Goal: Transaction & Acquisition: Purchase product/service

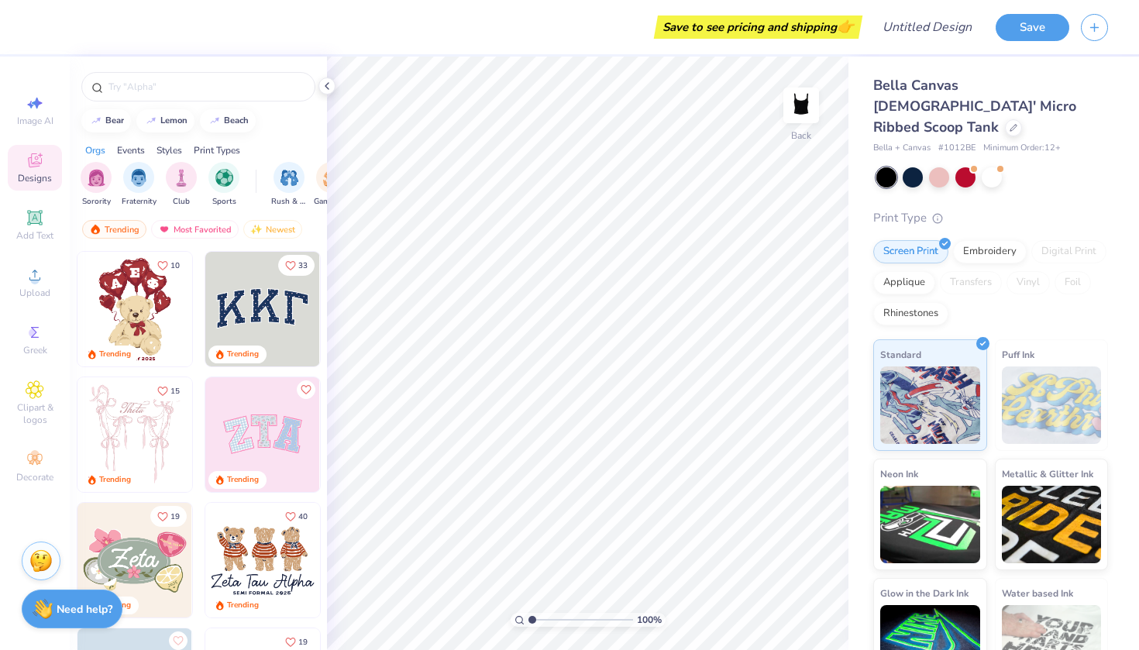
click at [248, 310] on img at bounding box center [262, 309] width 115 height 115
click at [859, 462] on div "Bella Canvas [DEMOGRAPHIC_DATA]' Micro Ribbed Scoop Tank Bella + Canvas # 1012B…" at bounding box center [993, 373] width 290 height 633
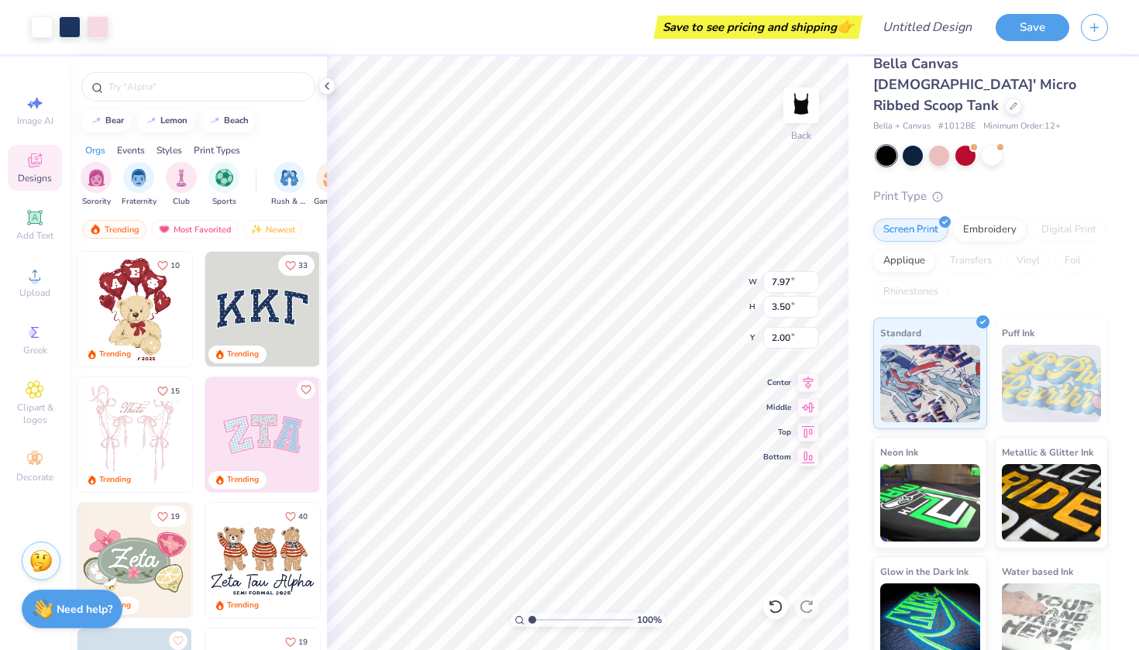
scroll to position [18, 0]
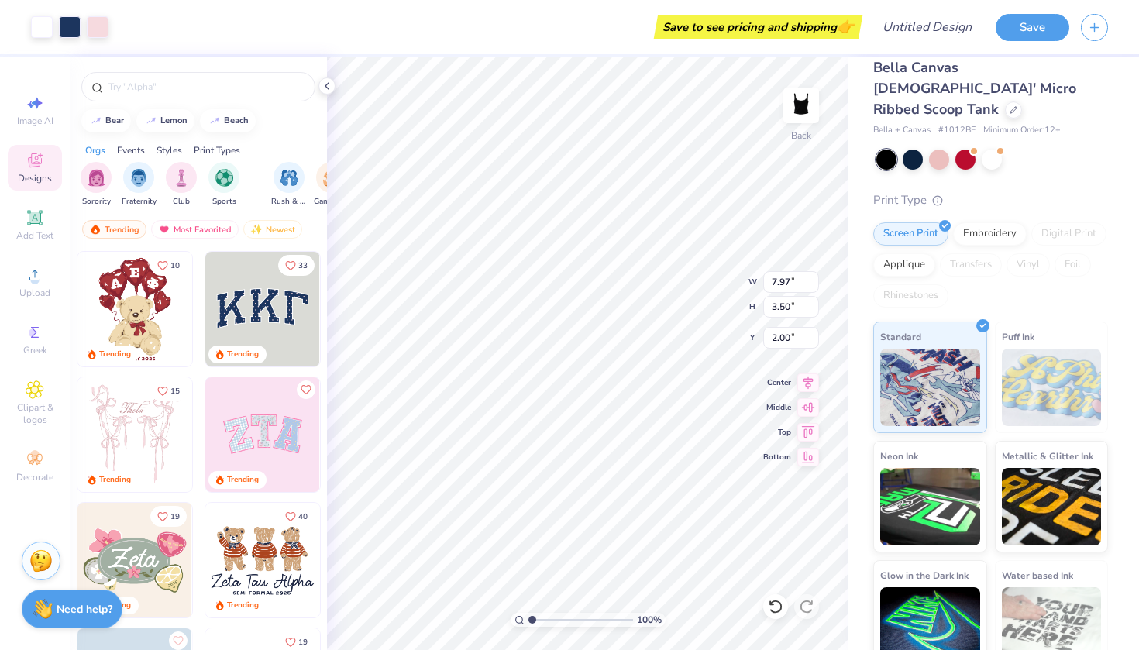
click at [1028, 41] on div "Save" at bounding box center [1066, 27] width 143 height 54
click at [1036, 21] on button "Save" at bounding box center [1032, 25] width 74 height 27
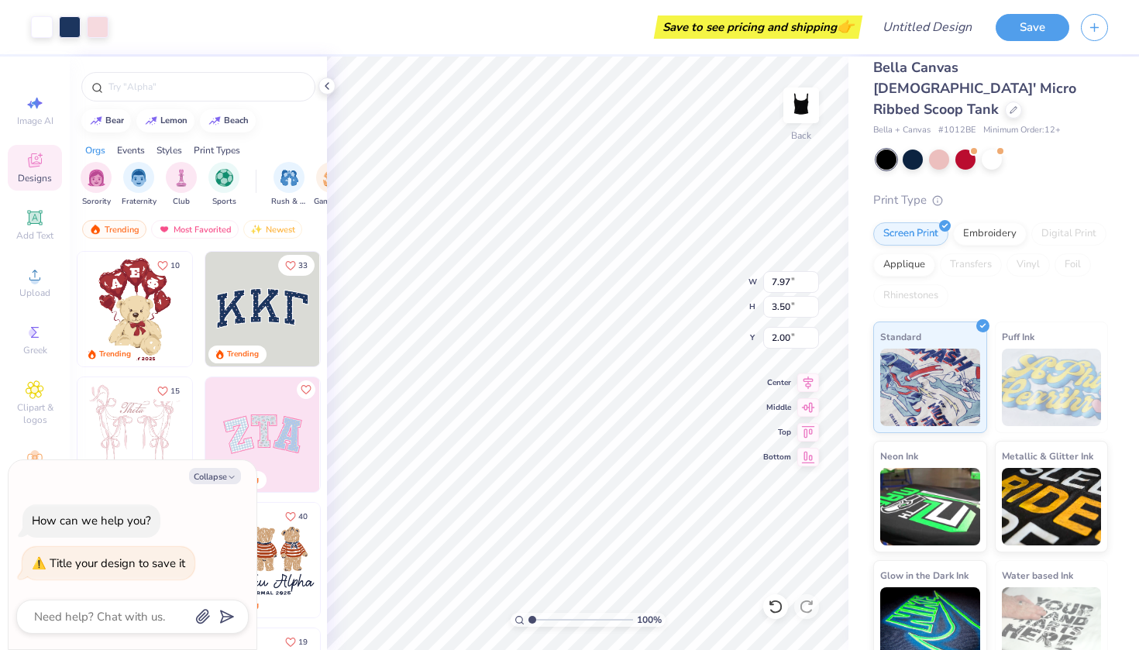
type textarea "h"
type textarea "x"
type textarea "hu"
type textarea "x"
type textarea "h"
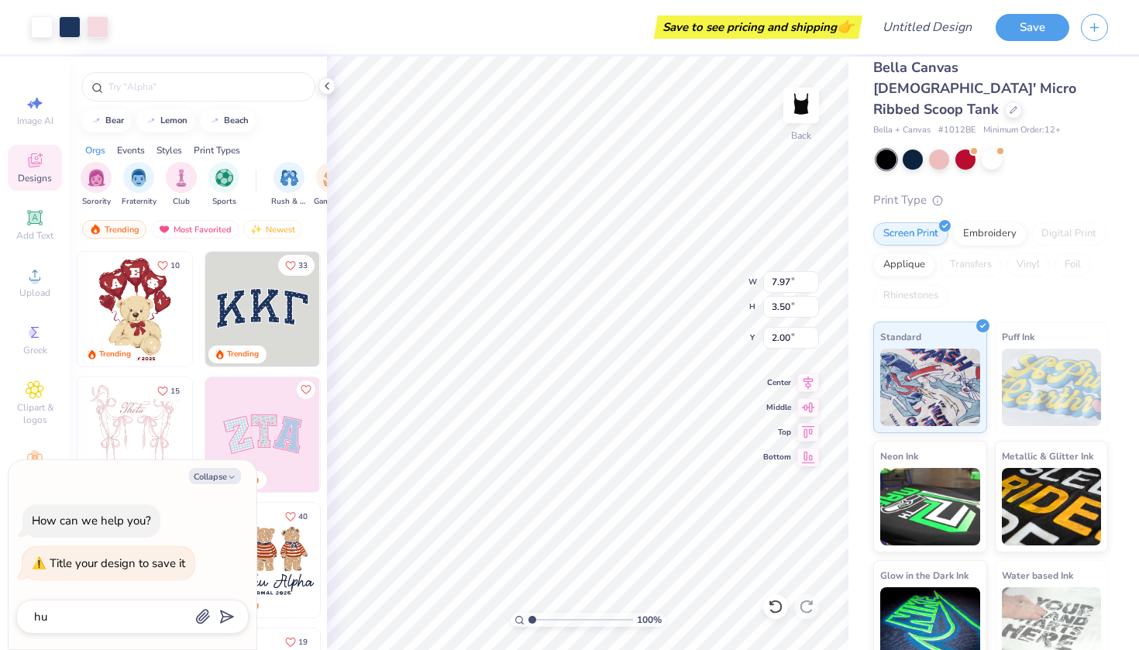
type textarea "x"
click at [214, 476] on button "Collapse" at bounding box center [215, 476] width 52 height 16
type textarea "x"
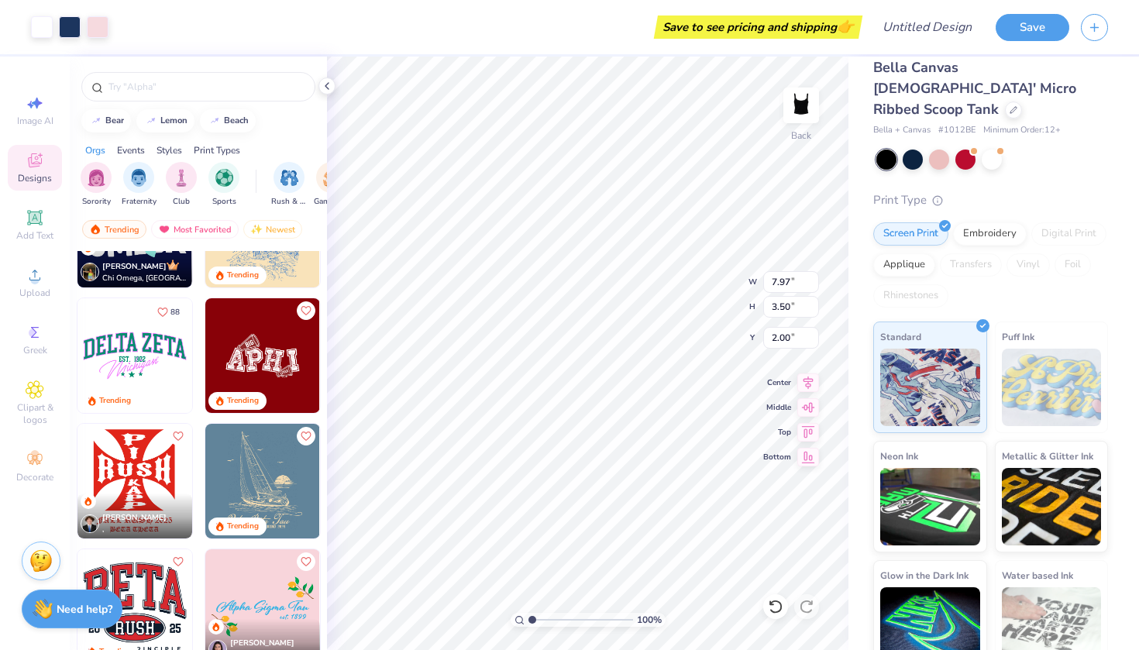
scroll to position [2770, 0]
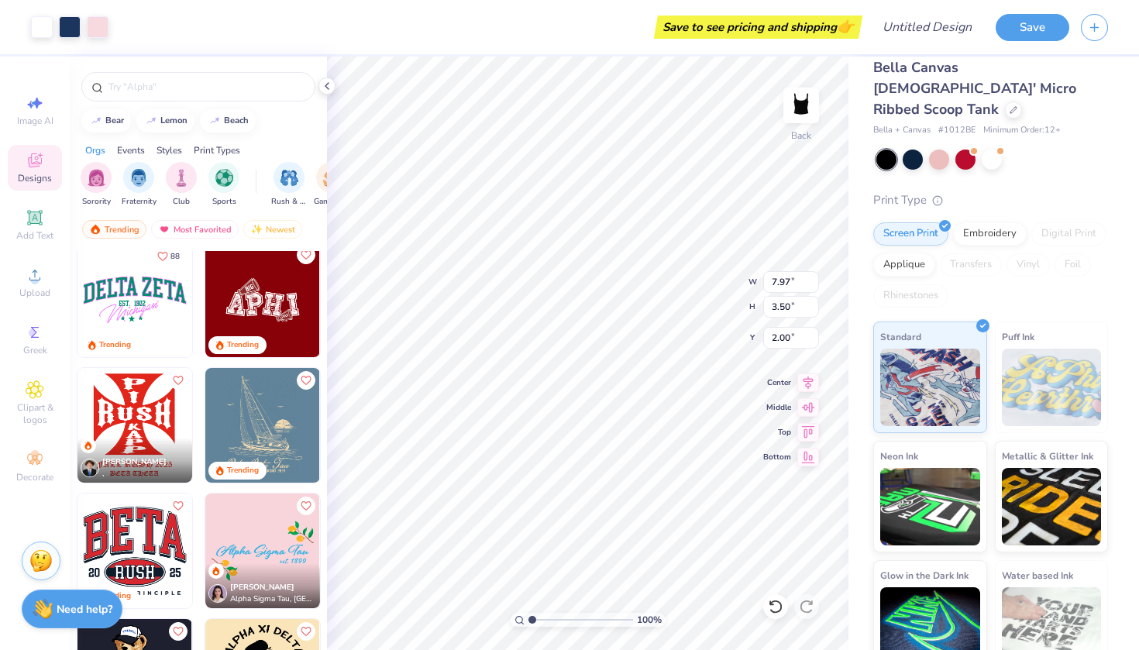
click at [120, 397] on img at bounding box center [134, 425] width 115 height 115
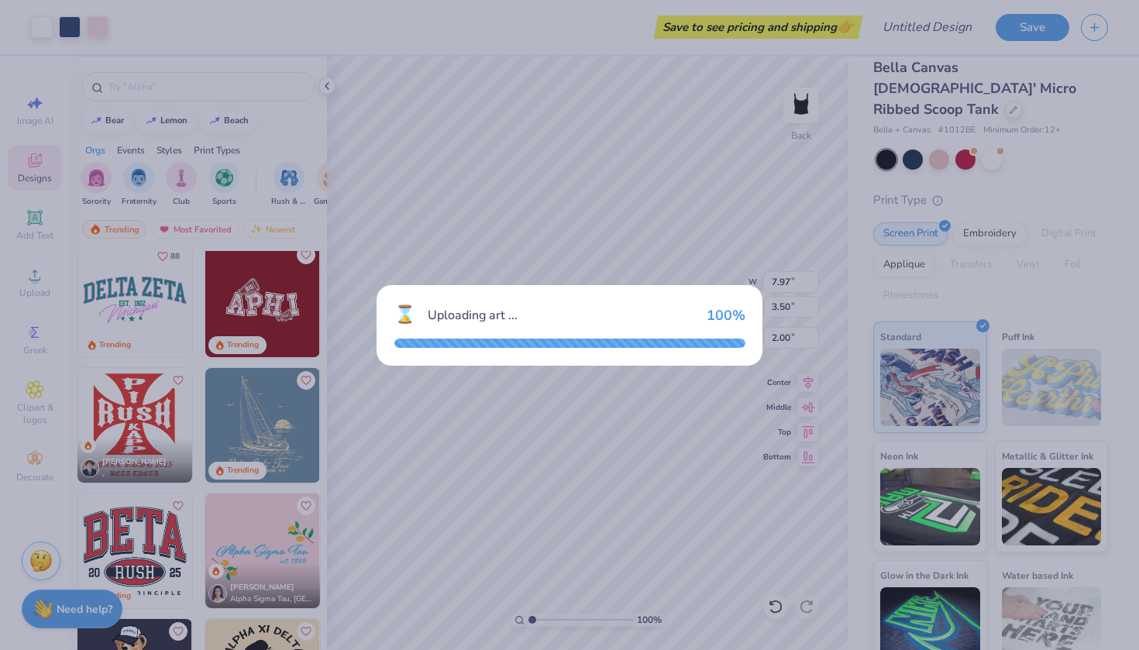
type input "6.68"
type input "8.48"
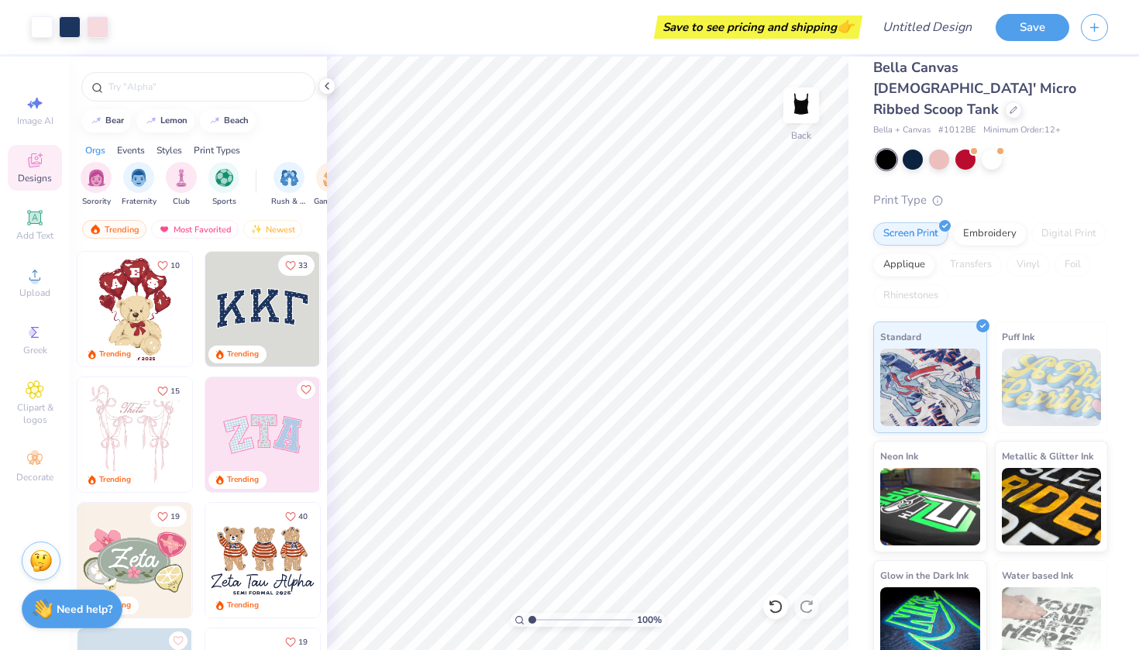
scroll to position [0, 0]
click at [199, 90] on input "text" at bounding box center [206, 86] width 198 height 15
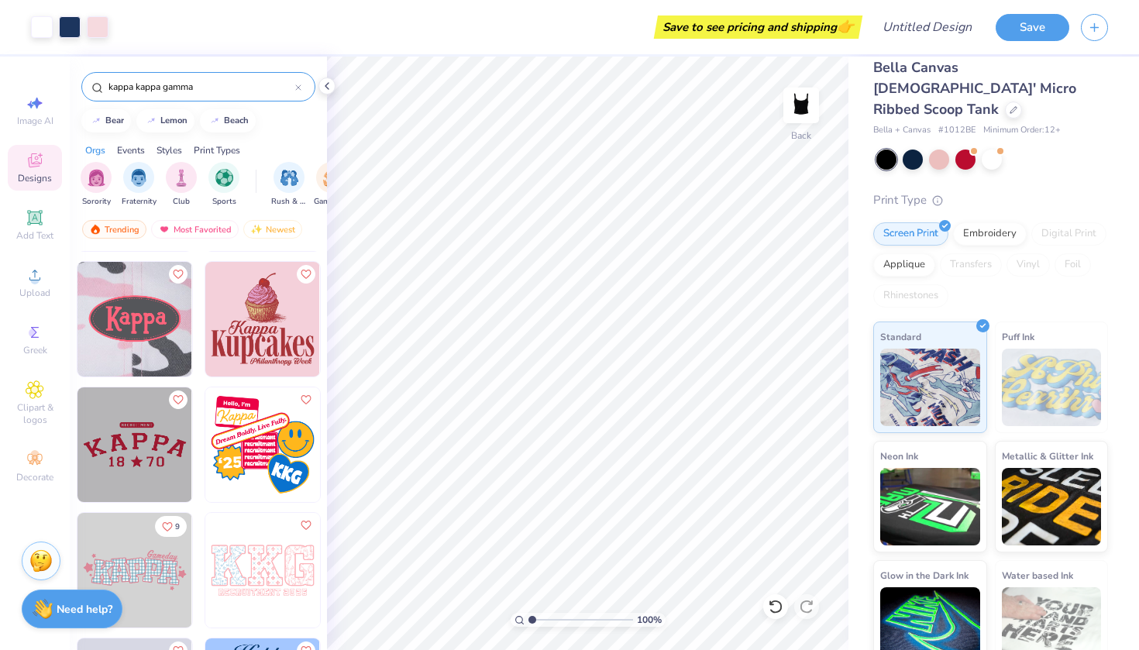
scroll to position [3506, 0]
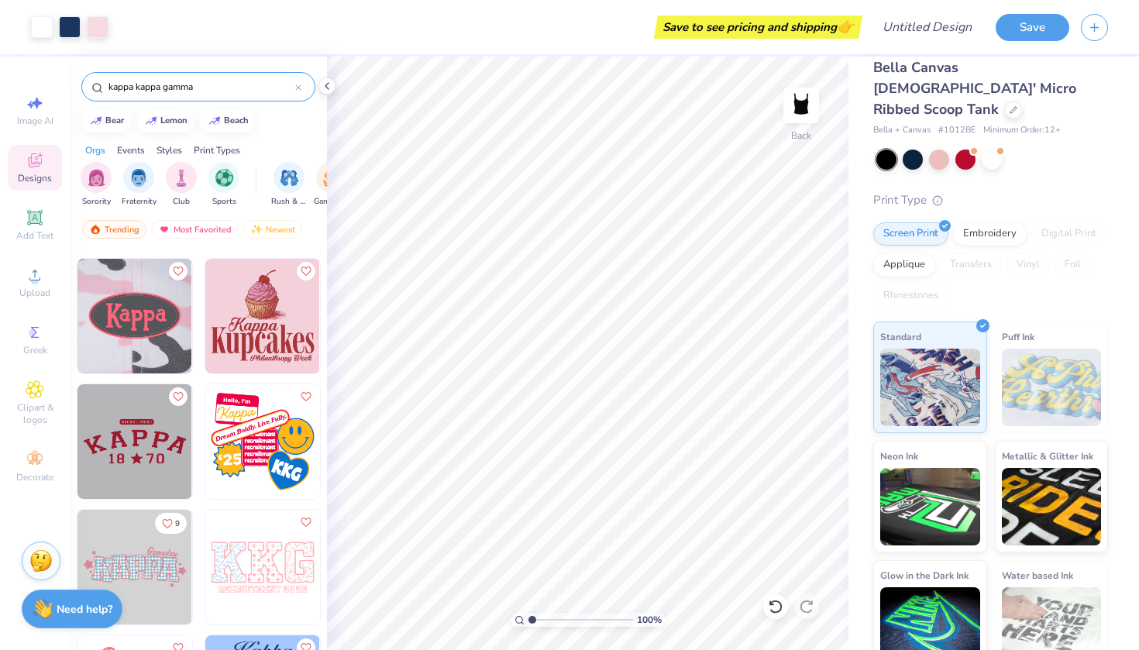
type input "kappa kappa gamma"
click at [151, 474] on img at bounding box center [134, 441] width 115 height 115
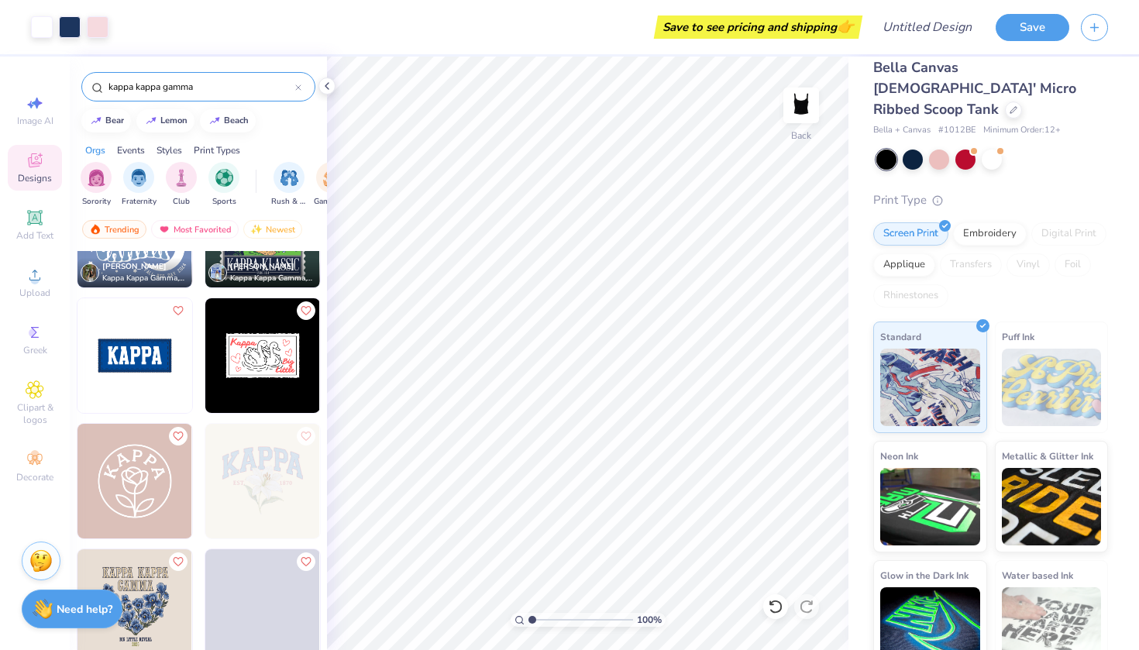
scroll to position [6692, 0]
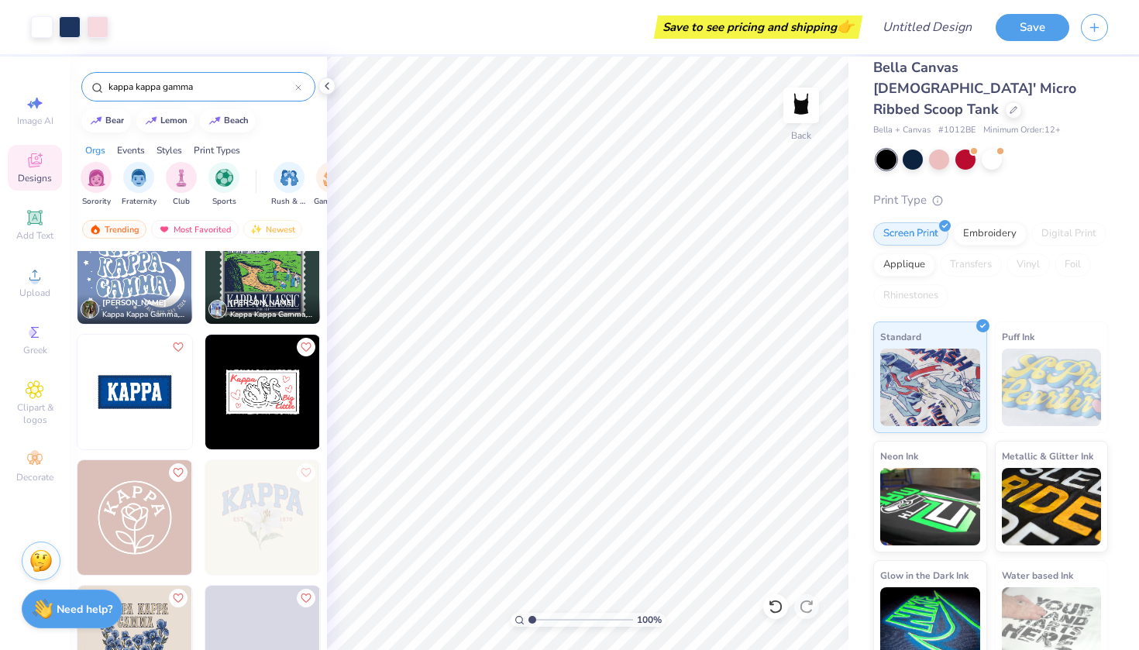
click at [166, 407] on img at bounding box center [134, 392] width 115 height 115
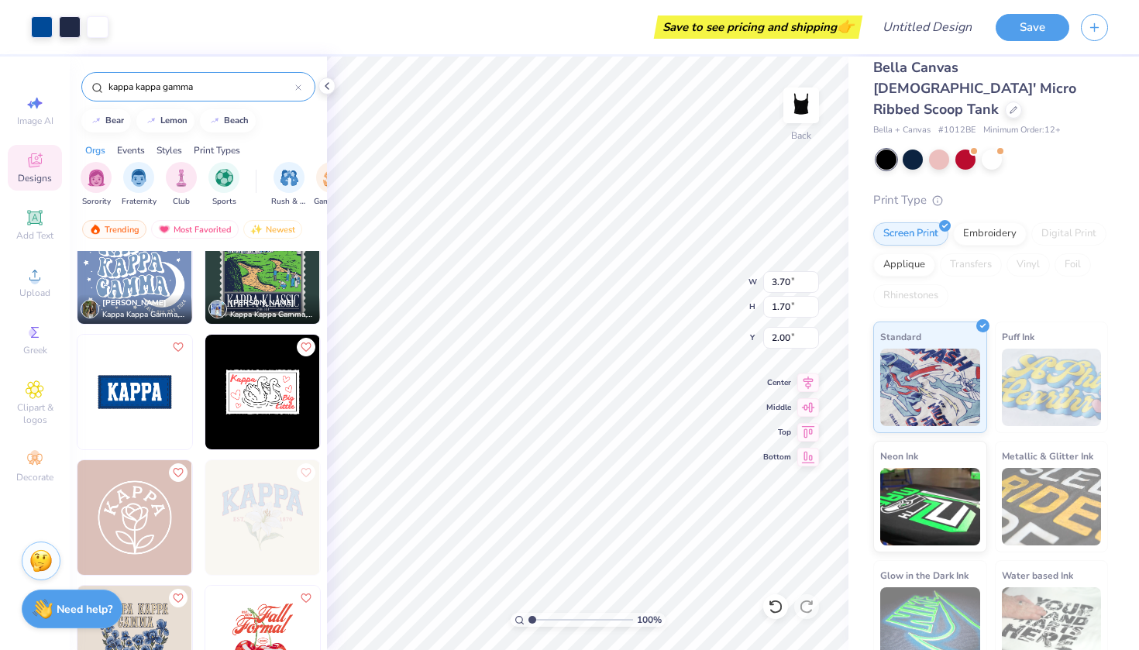
type input "0.50"
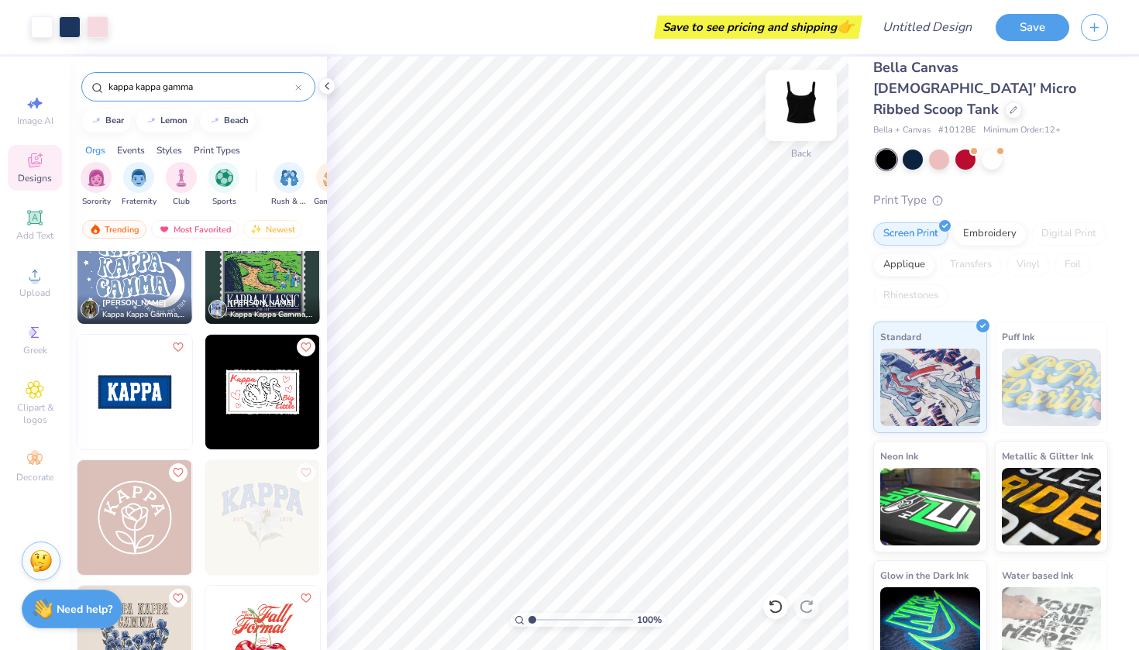
click at [805, 108] on img at bounding box center [801, 105] width 62 height 62
click at [150, 391] on img at bounding box center [134, 392] width 115 height 115
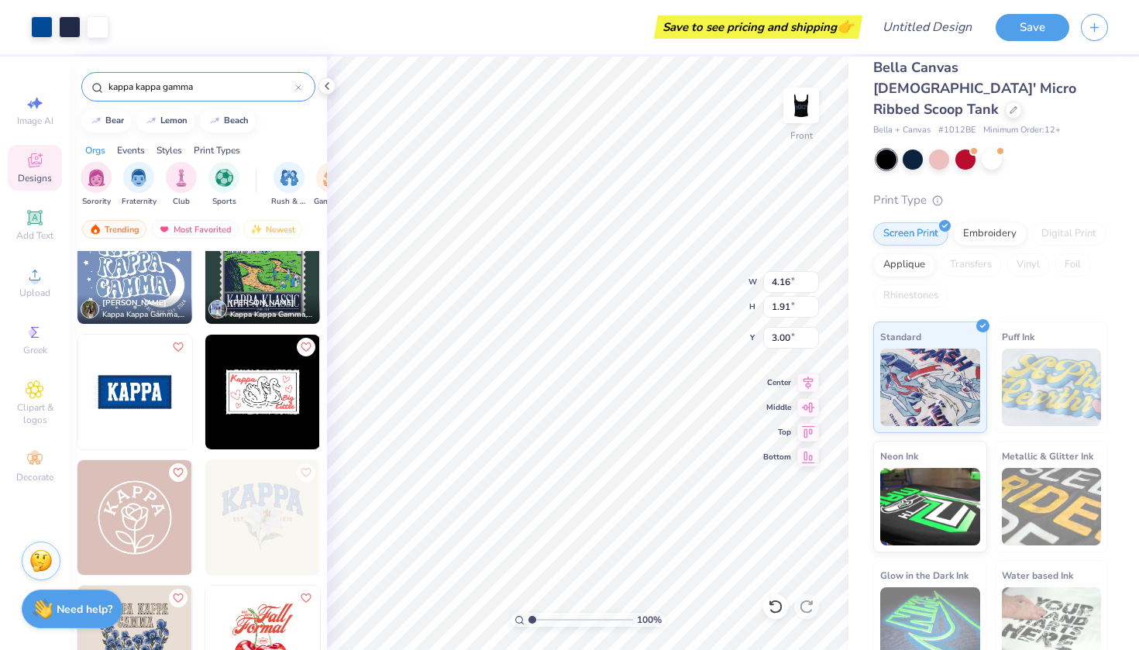
type input "1.05"
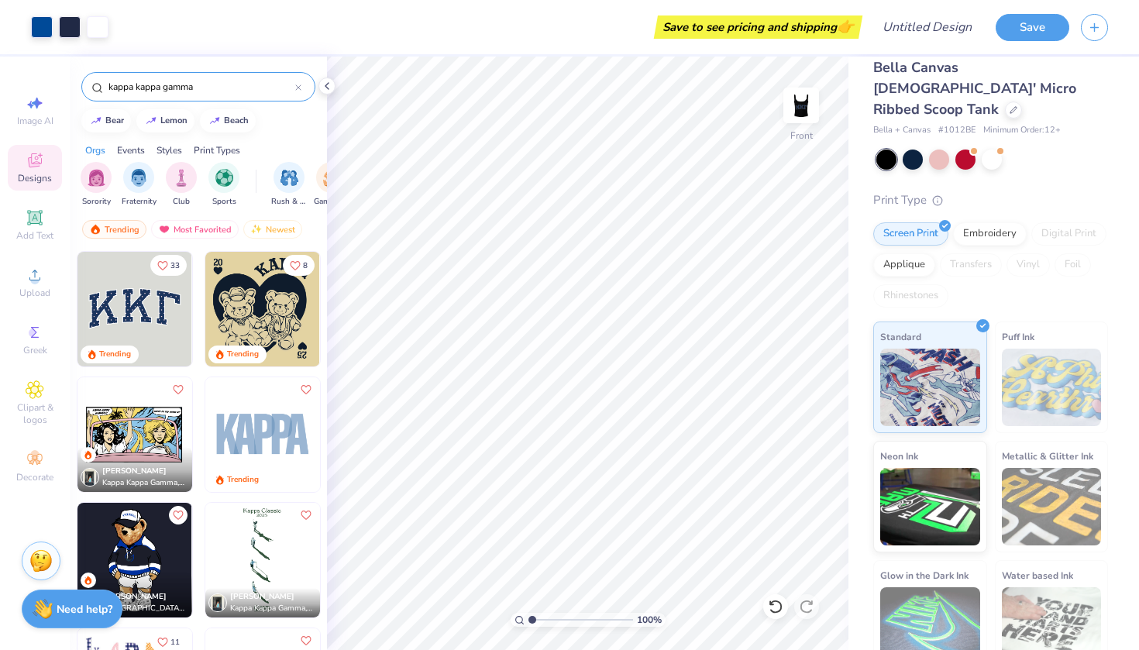
scroll to position [0, 0]
click at [807, 122] on img at bounding box center [801, 105] width 62 height 62
click at [807, 121] on img at bounding box center [800, 105] width 31 height 31
click at [802, 113] on img at bounding box center [801, 105] width 62 height 62
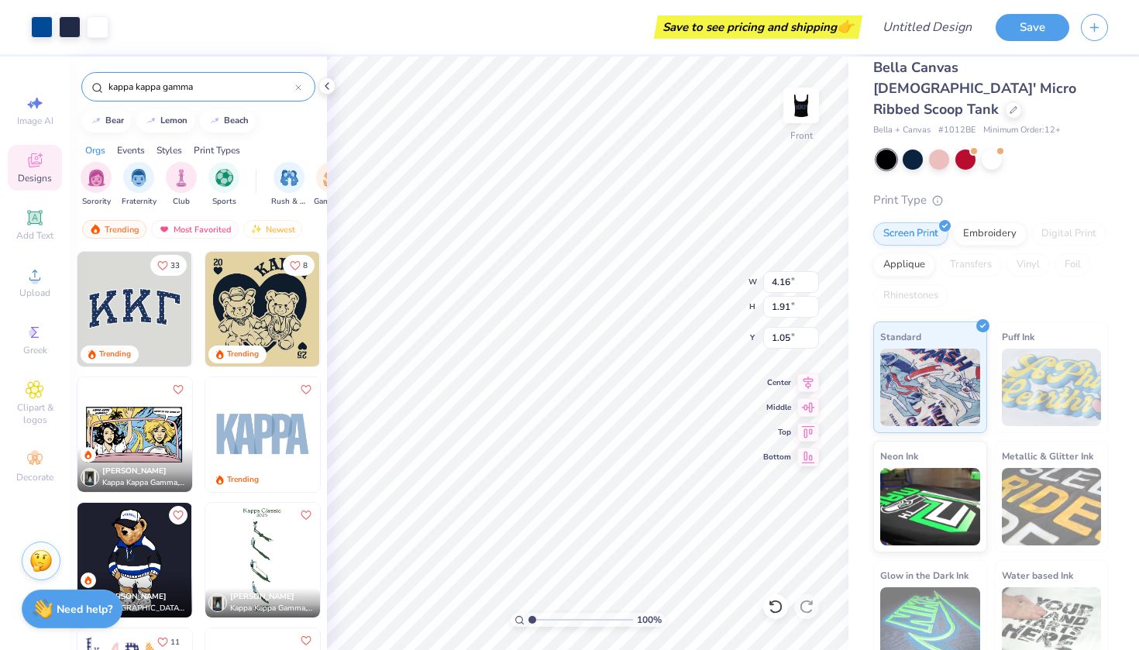
type input "5.82"
type input "2.67"
type input "2.33"
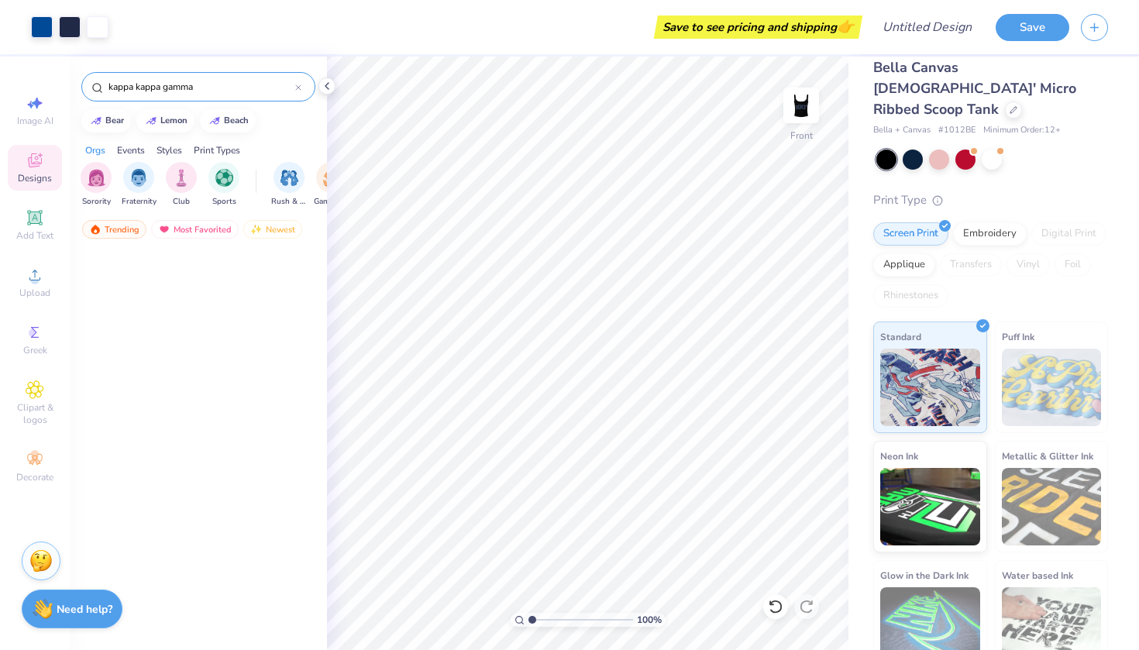
scroll to position [3244, 0]
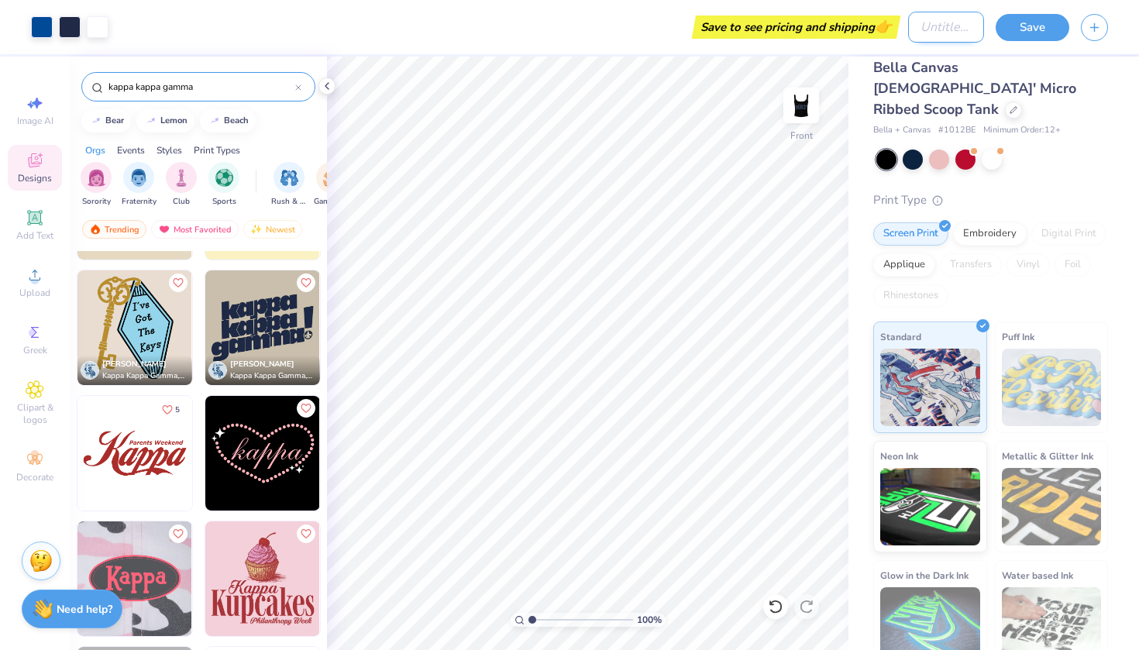
click at [931, 28] on input "Design Title" at bounding box center [946, 27] width 76 height 31
type input "hi"
click at [1045, 15] on button "Save" at bounding box center [1032, 25] width 74 height 27
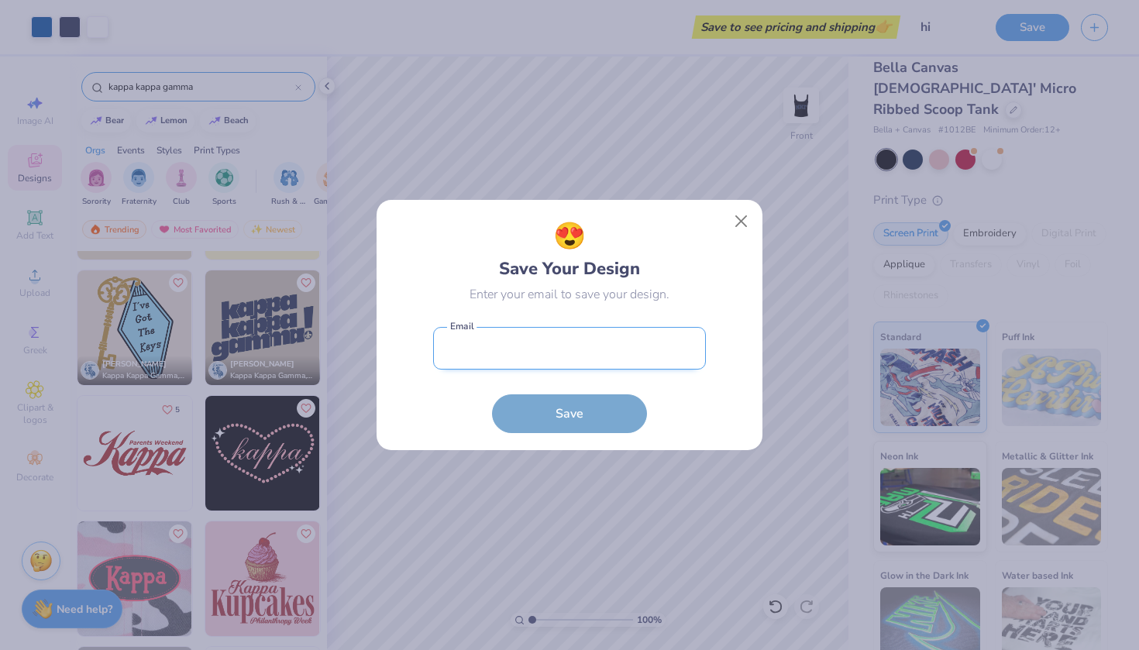
click at [621, 344] on input "email" at bounding box center [569, 348] width 273 height 43
type input "nancymalone2005@gmail.com"
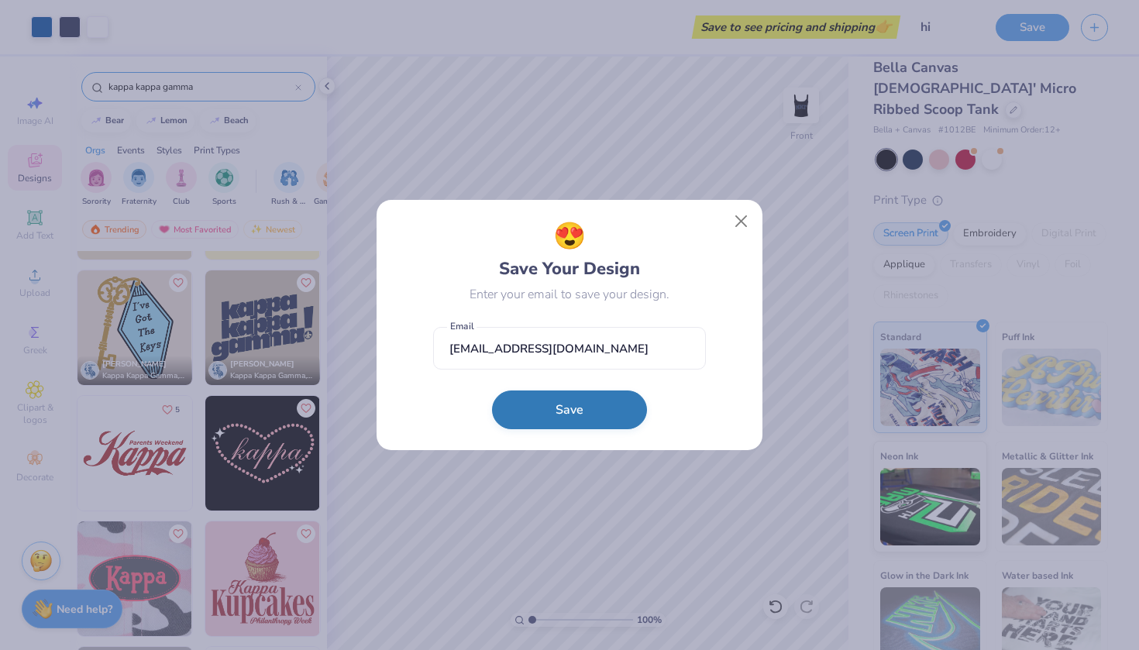
click at [576, 411] on button "Save" at bounding box center [569, 409] width 155 height 39
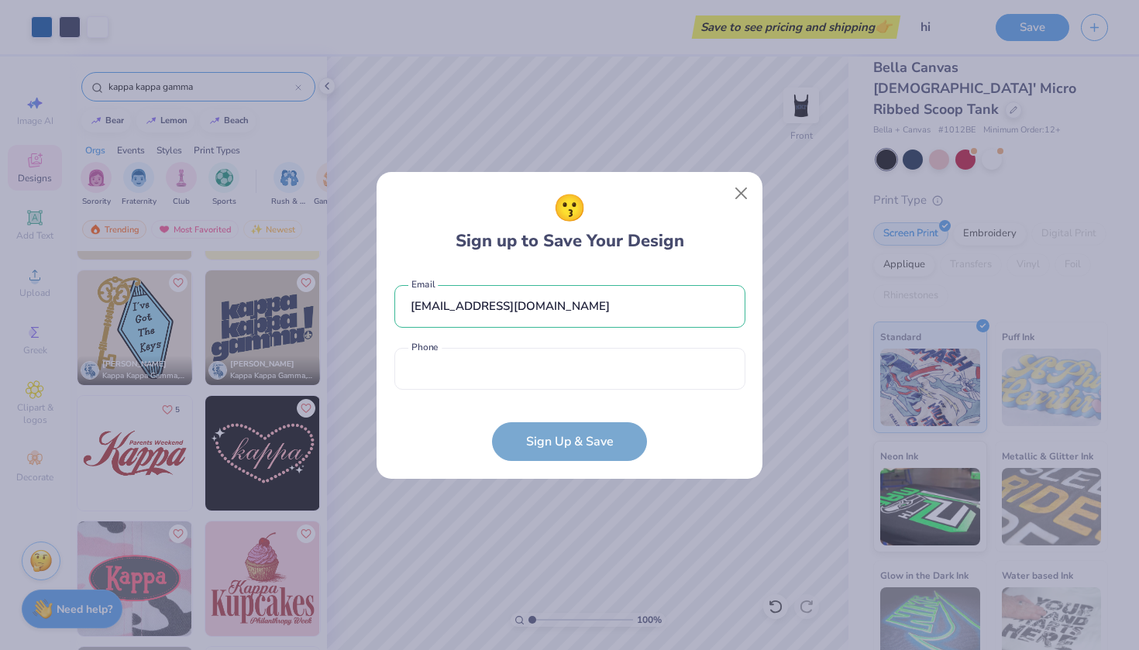
click at [572, 395] on div "nancymalone2005@gmail.com Email Phone is a required field Phone" at bounding box center [569, 334] width 351 height 128
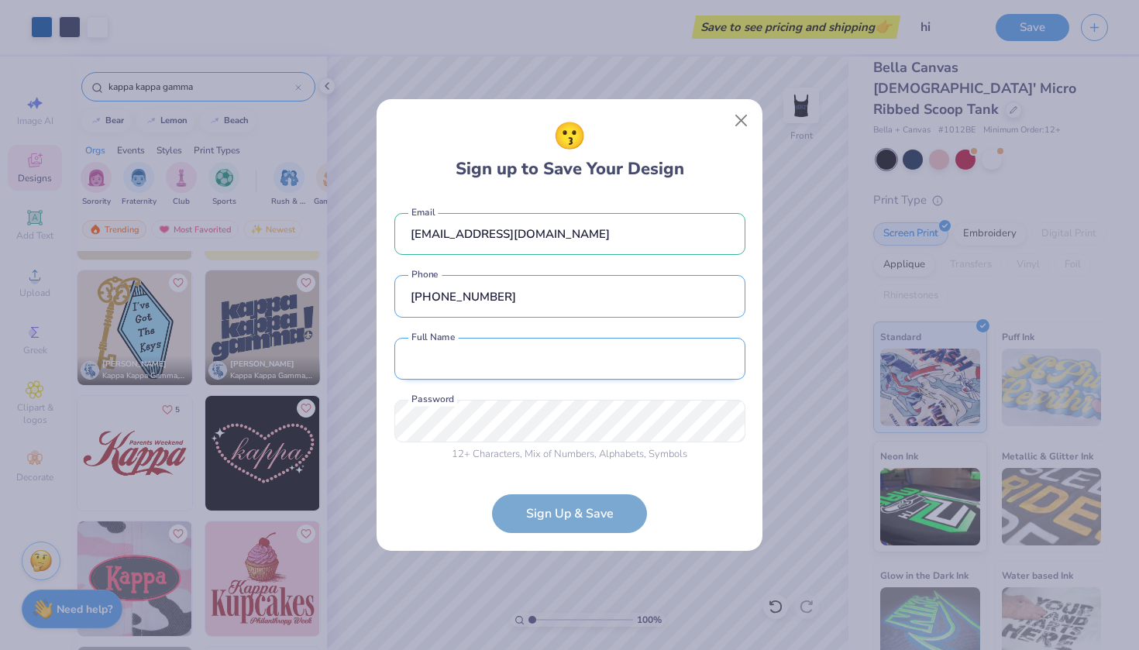
type input "(503) 388-8237"
click at [435, 360] on input "Nanxcy" at bounding box center [569, 359] width 351 height 43
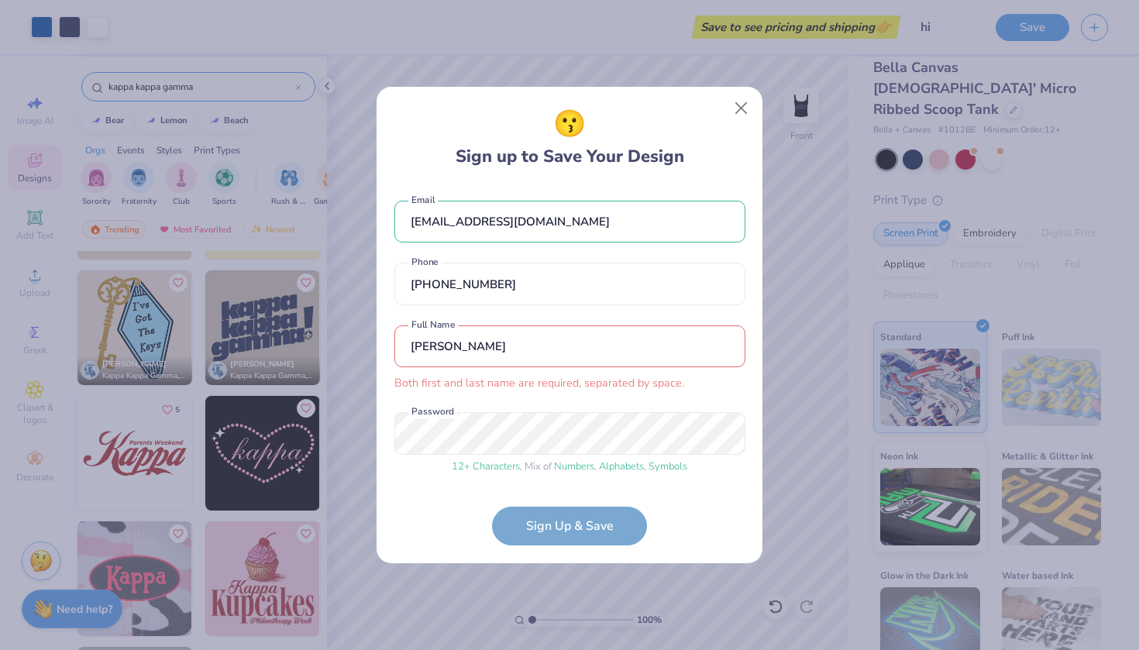
click at [601, 355] on input "Nancy" at bounding box center [569, 346] width 351 height 43
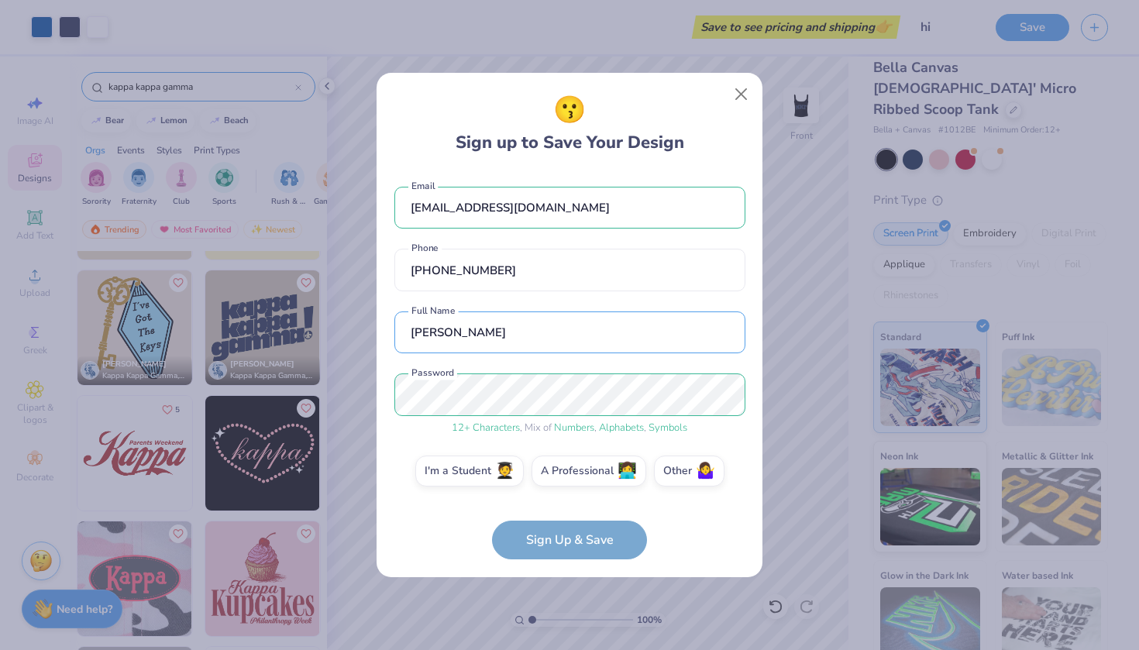
type input "Nancy Martin"
click at [560, 533] on form "nancymalone2005@gmail.com Email (503) 388-8237 Phone Nancy Martin Full Name 12 …" at bounding box center [569, 365] width 351 height 389
click at [563, 550] on form "nancymalone2005@gmail.com Email (503) 388-8237 Phone Nancy Martin Full Name 12 …" at bounding box center [569, 365] width 351 height 389
click at [493, 479] on label "I'm a Student 🧑‍🎓" at bounding box center [469, 468] width 108 height 31
click at [565, 479] on input "I'm a Student 🧑‍🎓" at bounding box center [570, 475] width 10 height 10
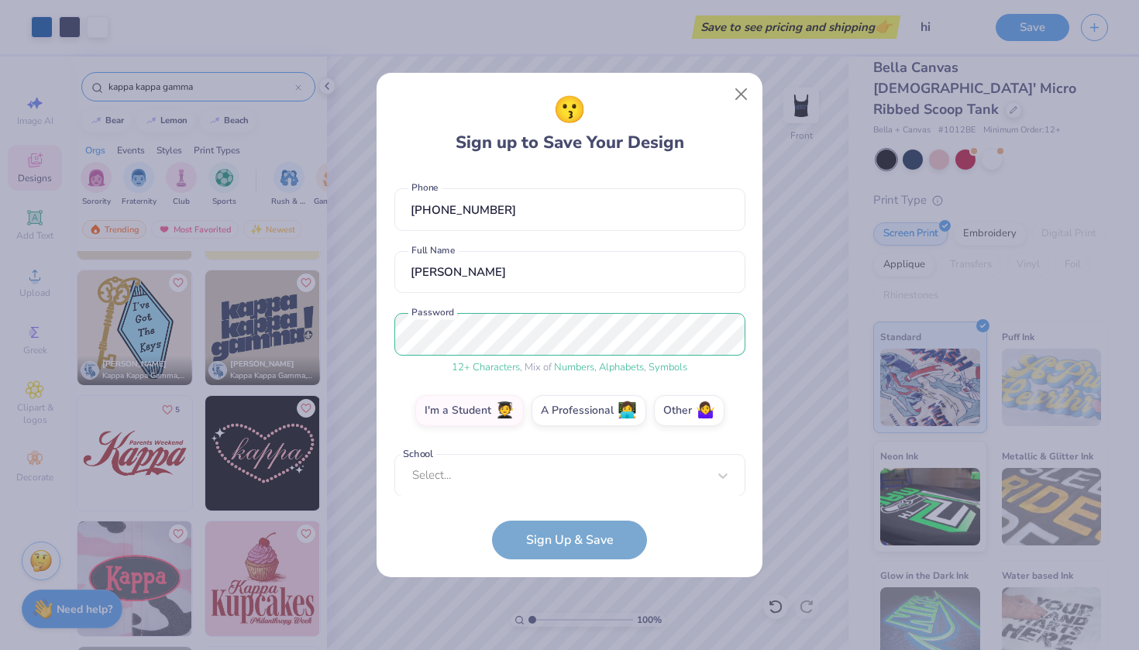
click at [555, 534] on form "nancymalone2005@gmail.com Email (503) 388-8237 Phone Nancy Martin Full Name 12 …" at bounding box center [569, 365] width 351 height 389
click at [549, 479] on div "Select..." at bounding box center [569, 475] width 351 height 43
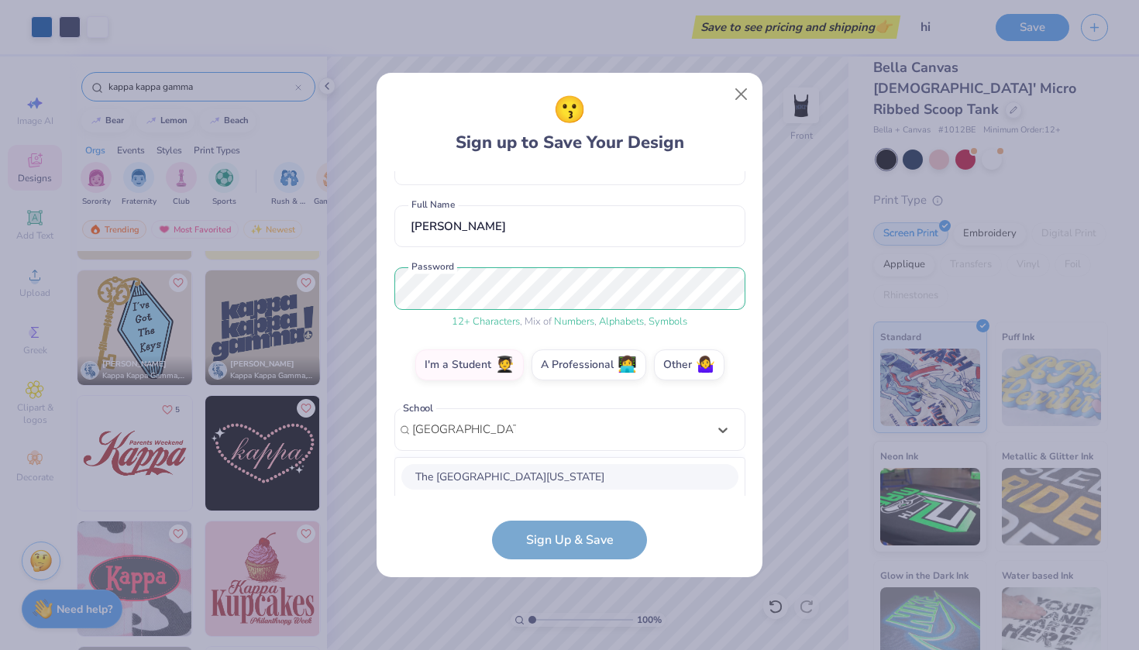
scroll to position [301, 0]
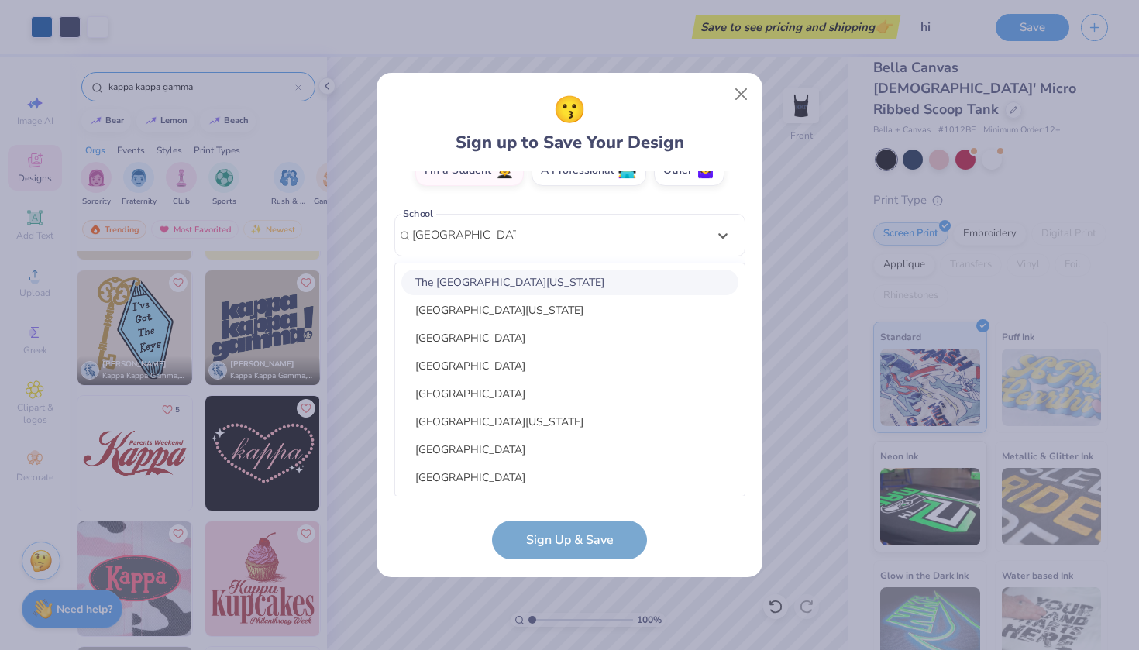
click at [552, 283] on div "The University of Oregon" at bounding box center [569, 283] width 337 height 26
type input "university of oregon"
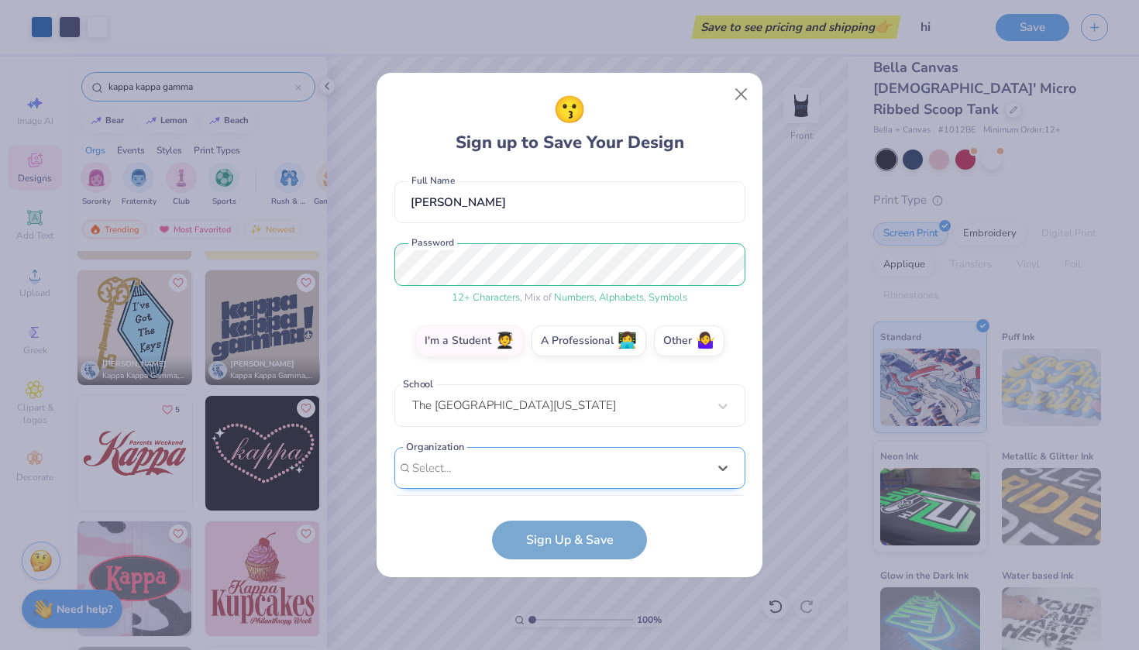
click at [548, 470] on div "option focused, 1 of 15. 15 results available. Use Up and Down to choose option…" at bounding box center [569, 588] width 351 height 283
click at [542, 517] on form "nancymalone2005@gmail.com Email (503) 388-8237 Phone Nancy Martin Full Name 12 …" at bounding box center [569, 365] width 351 height 389
click at [544, 544] on form "nancymalone2005@gmail.com Email (503) 388-8237 Phone Nancy Martin Full Name 12 …" at bounding box center [569, 365] width 351 height 389
click at [554, 468] on div "option focused, 1 of 30. 30 results available. Use Up and Down to choose option…" at bounding box center [569, 588] width 351 height 283
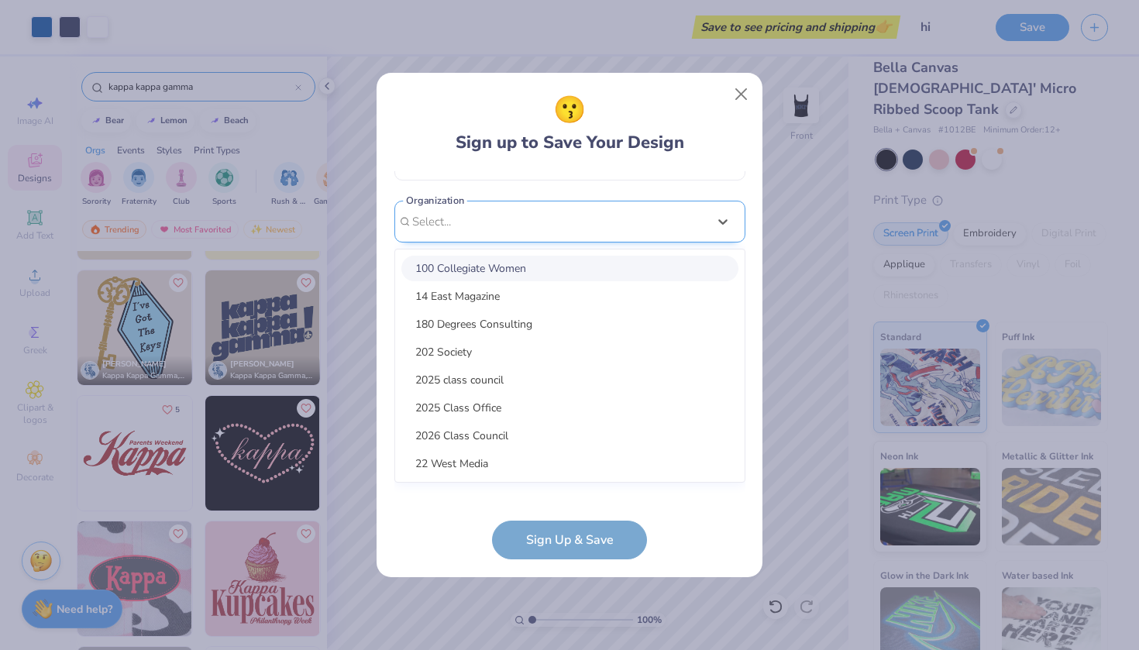
scroll to position [362, 0]
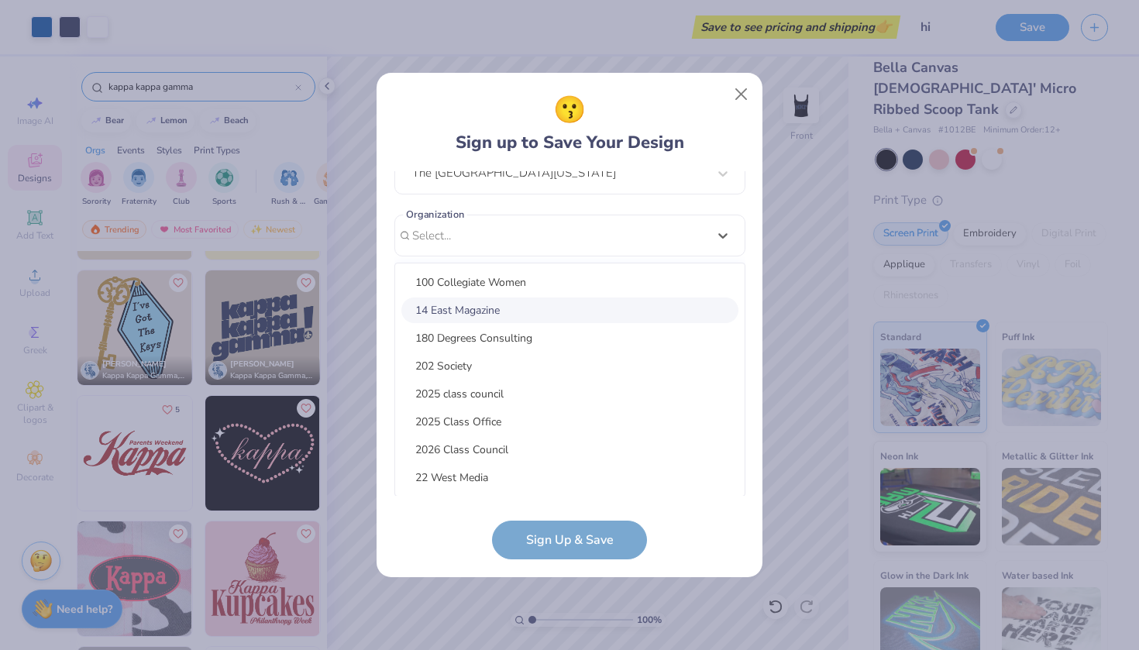
click at [539, 318] on div "14 East Magazine" at bounding box center [569, 310] width 337 height 26
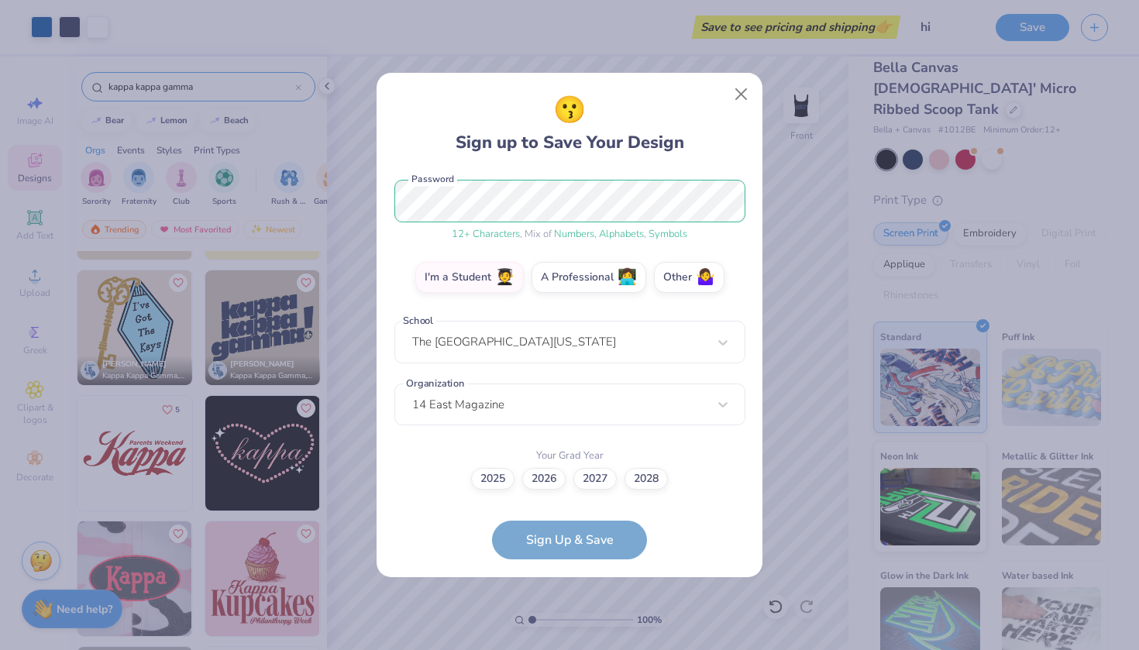
click at [543, 537] on form "nancymalone2005@gmail.com Email (503) 388-8237 Phone Nancy Martin Full Name 12 …" at bounding box center [569, 365] width 351 height 389
click at [641, 475] on label "2028" at bounding box center [645, 476] width 43 height 22
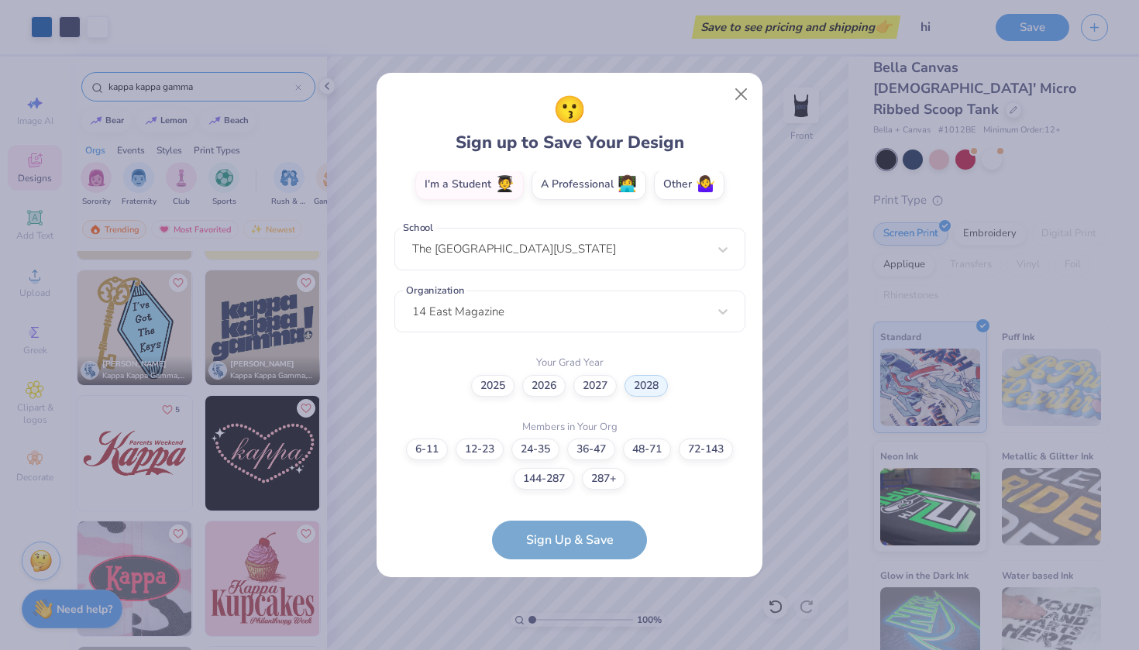
click at [605, 541] on form "nancymalone2005@gmail.com Email (503) 388-8237 Phone Nancy Martin Full Name 12 …" at bounding box center [569, 365] width 351 height 389
click at [587, 448] on label "36-47" at bounding box center [591, 447] width 48 height 22
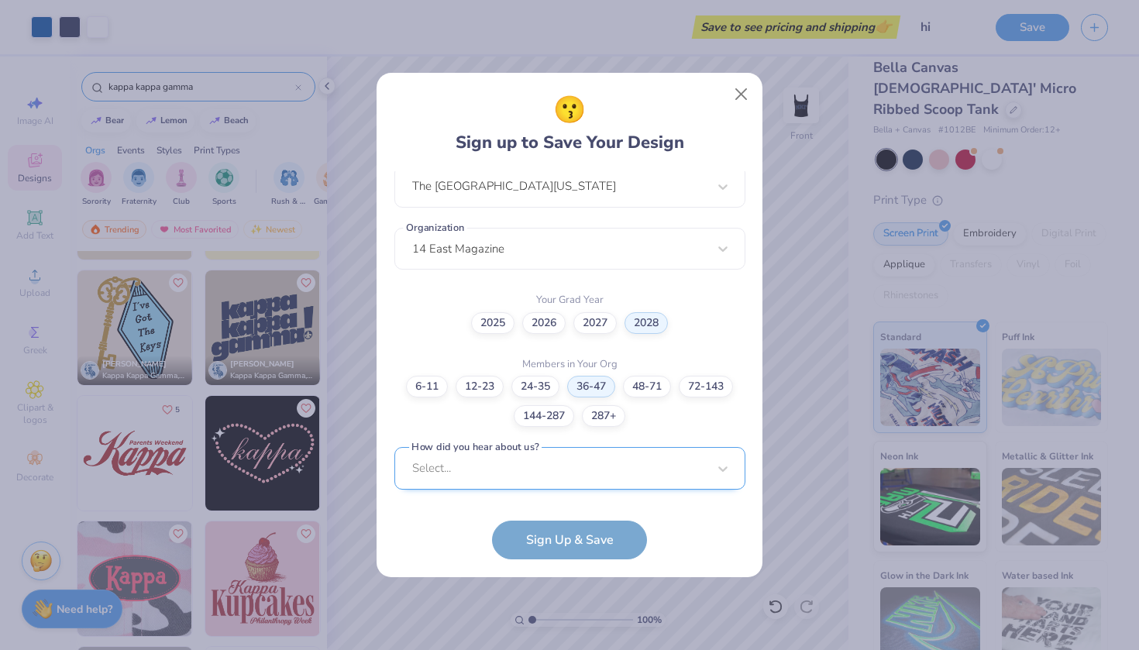
click at [587, 474] on div "Select..." at bounding box center [569, 468] width 351 height 43
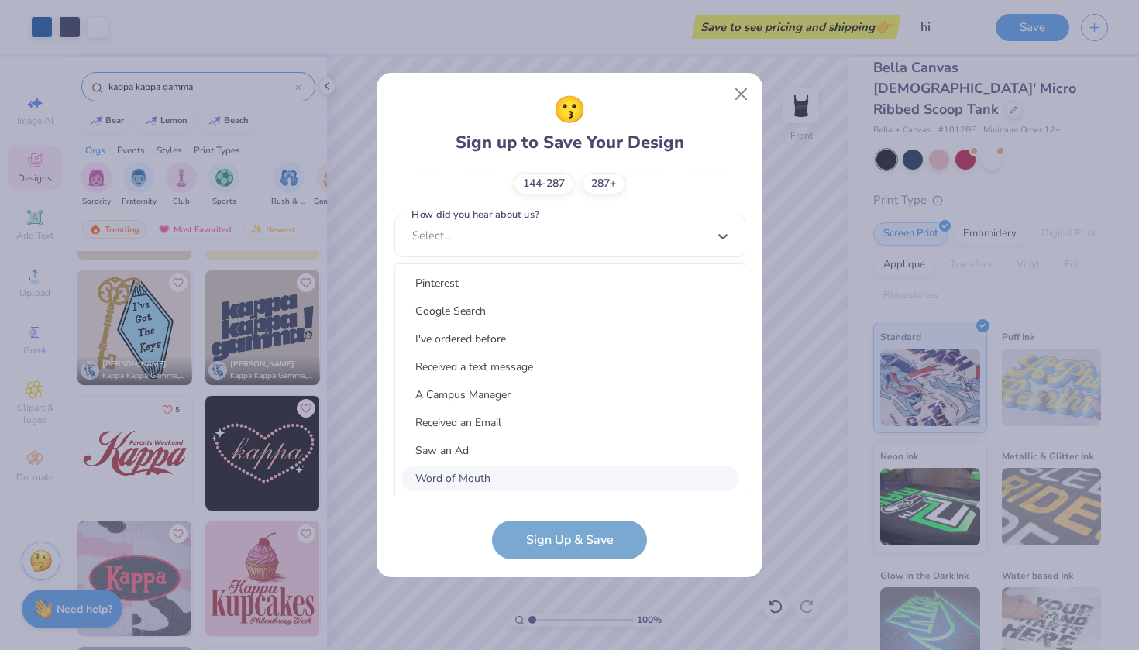
click at [585, 478] on div "Word of Mouth" at bounding box center [569, 478] width 337 height 26
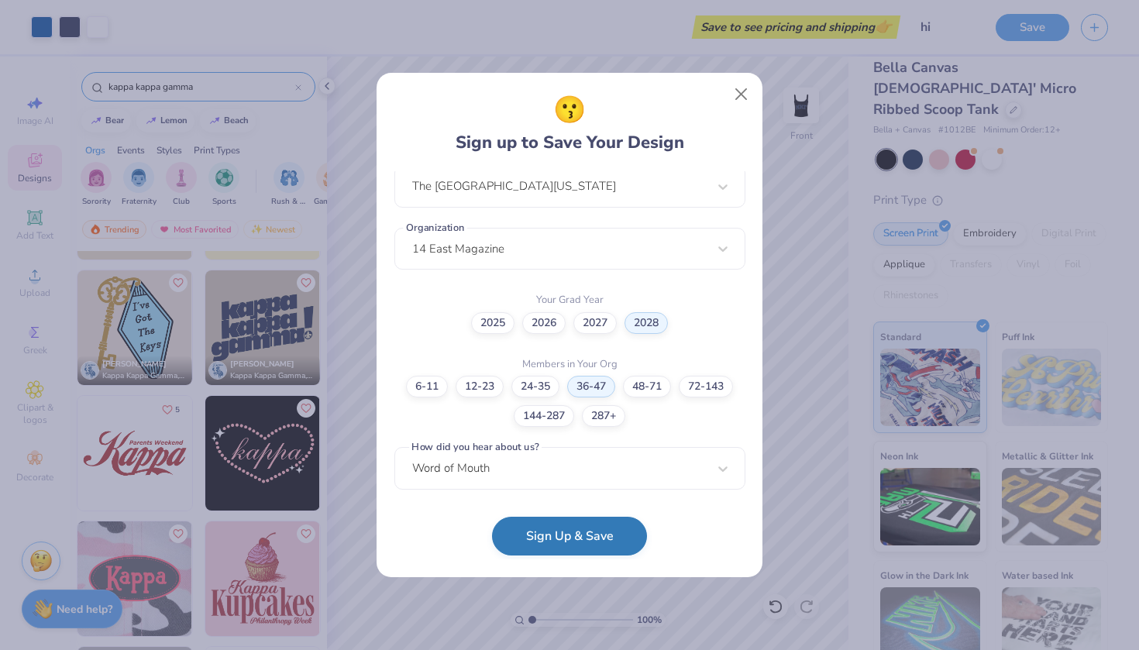
click at [586, 548] on button "Sign Up & Save" at bounding box center [569, 536] width 155 height 39
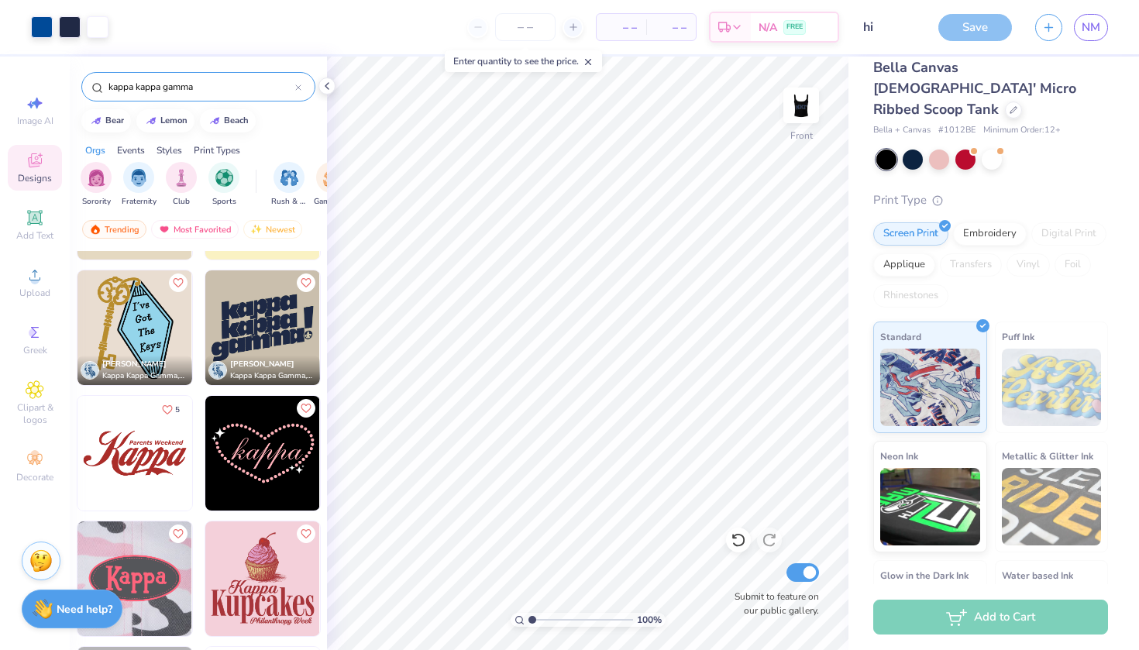
click at [965, 28] on div "Save" at bounding box center [975, 27] width 74 height 27
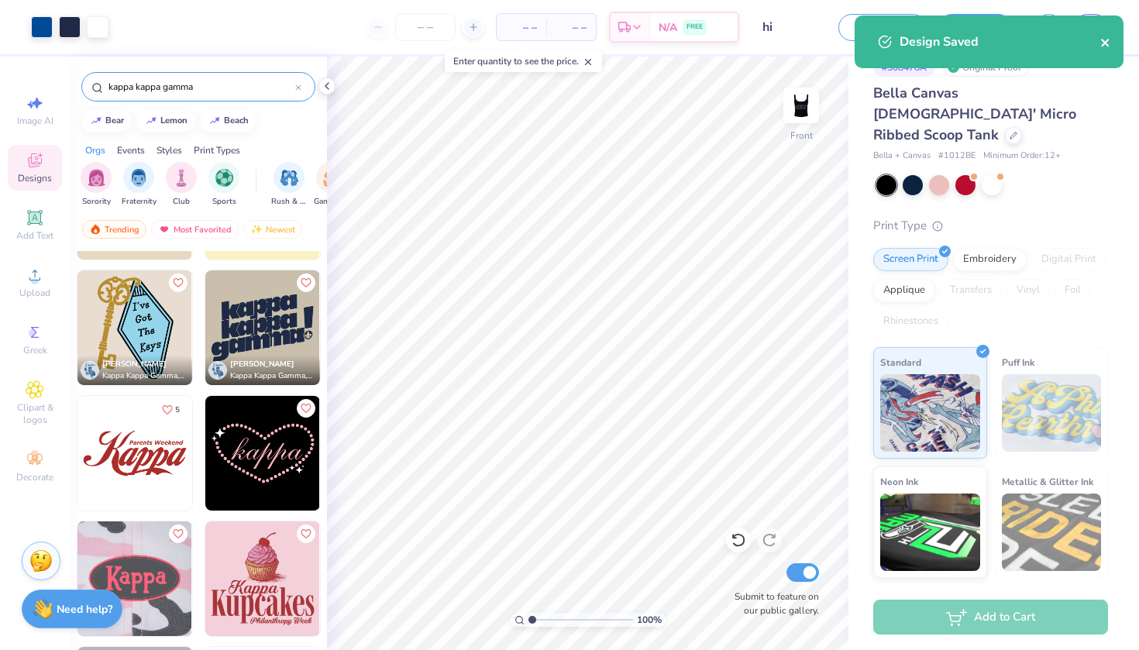
click at [1104, 39] on icon "close" at bounding box center [1105, 42] width 11 height 12
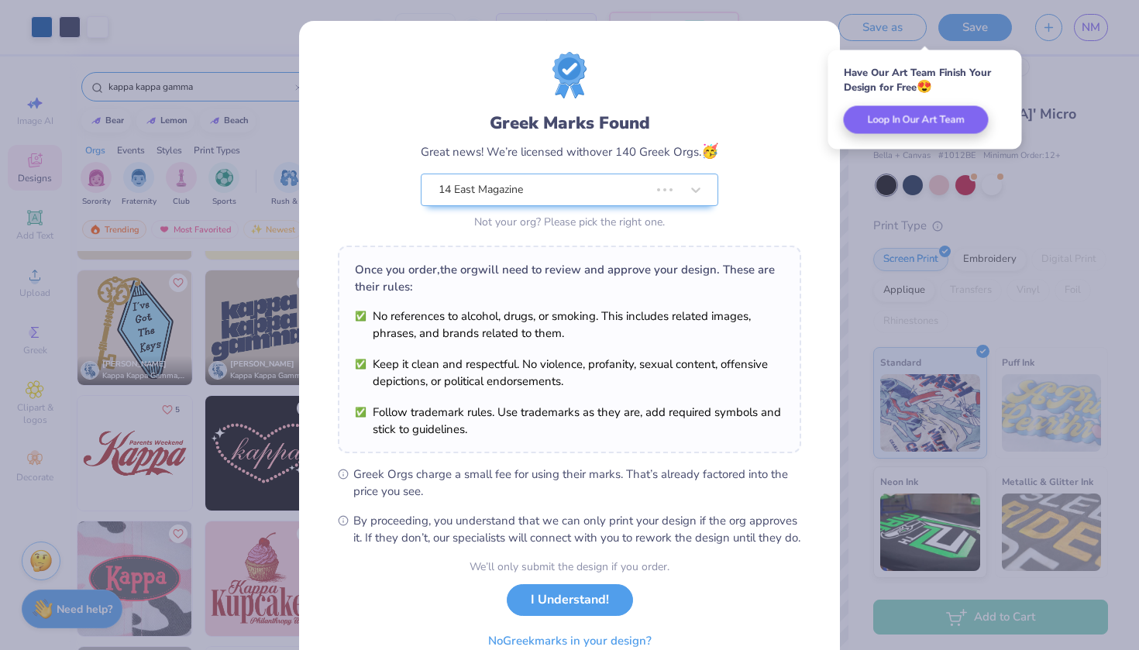
click at [1006, 618] on body "Art colors – – Per Item – – Total Est. Delivery N/A FREE Design Title hi Save a…" at bounding box center [569, 325] width 1139 height 650
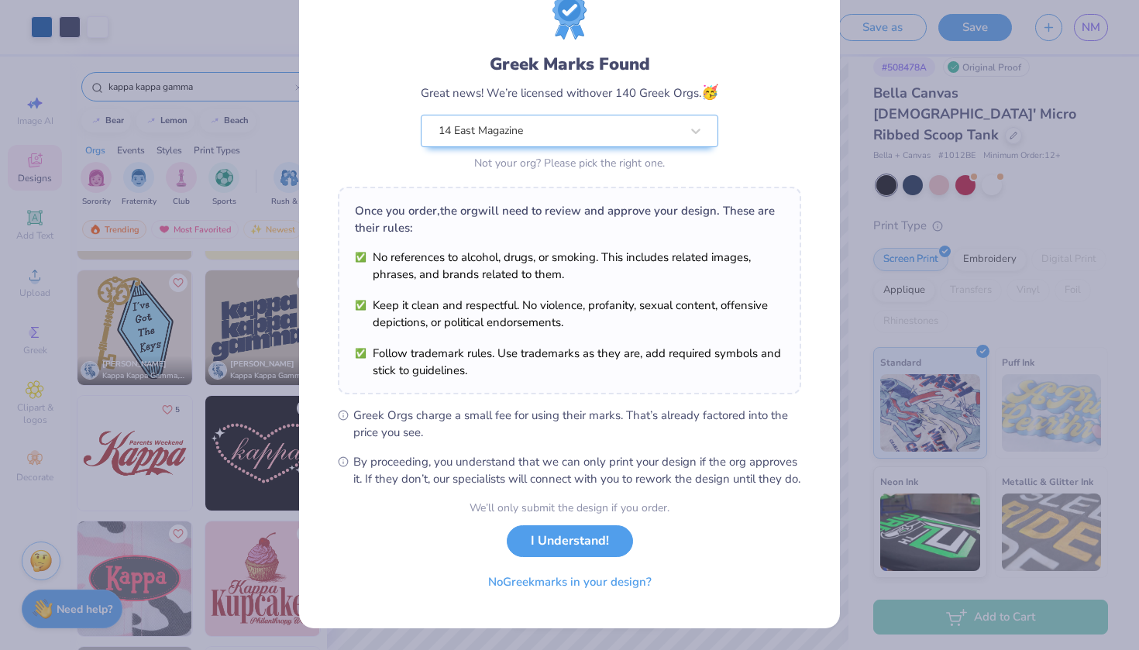
scroll to position [75, 0]
click at [569, 545] on button "I Understand!" at bounding box center [570, 537] width 126 height 32
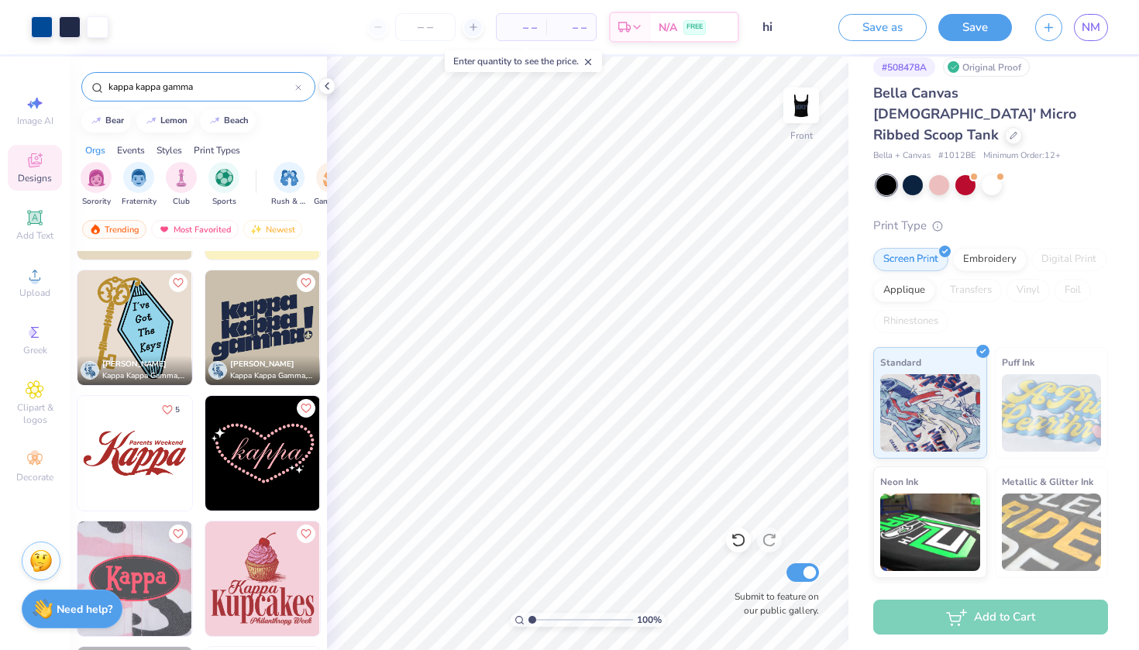
click at [956, 626] on div "Add to Cart" at bounding box center [990, 616] width 235 height 35
click at [901, 17] on button "Save as" at bounding box center [882, 25] width 88 height 27
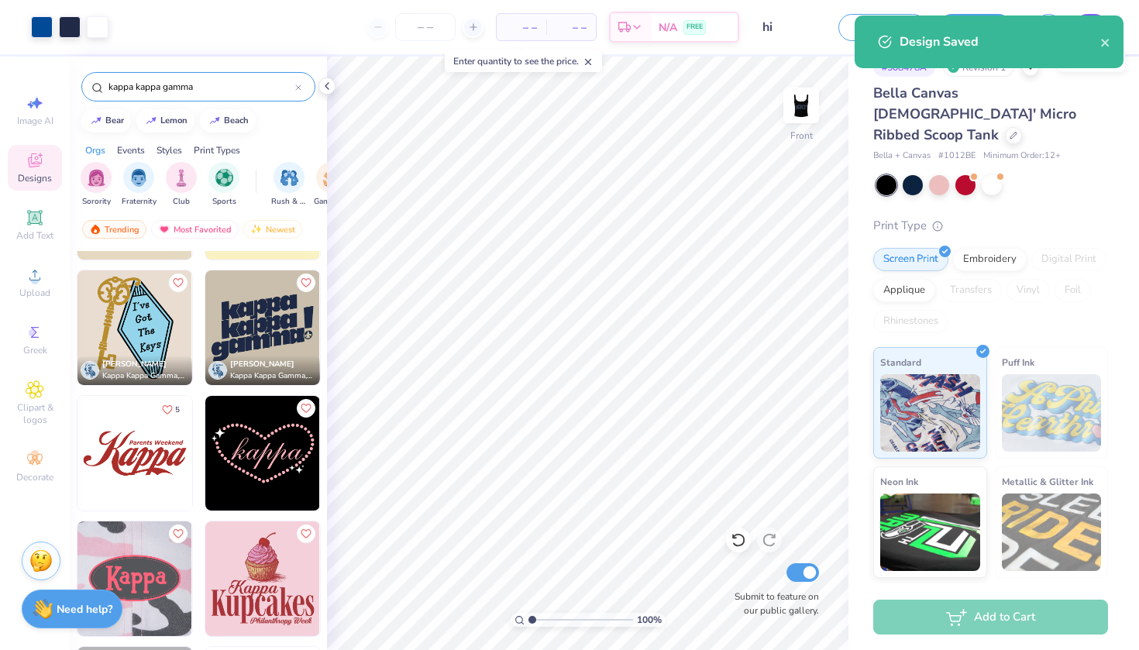
click at [1090, 28] on div "Design Saved" at bounding box center [988, 41] width 269 height 53
click at [671, 35] on span "N/A" at bounding box center [667, 30] width 19 height 16
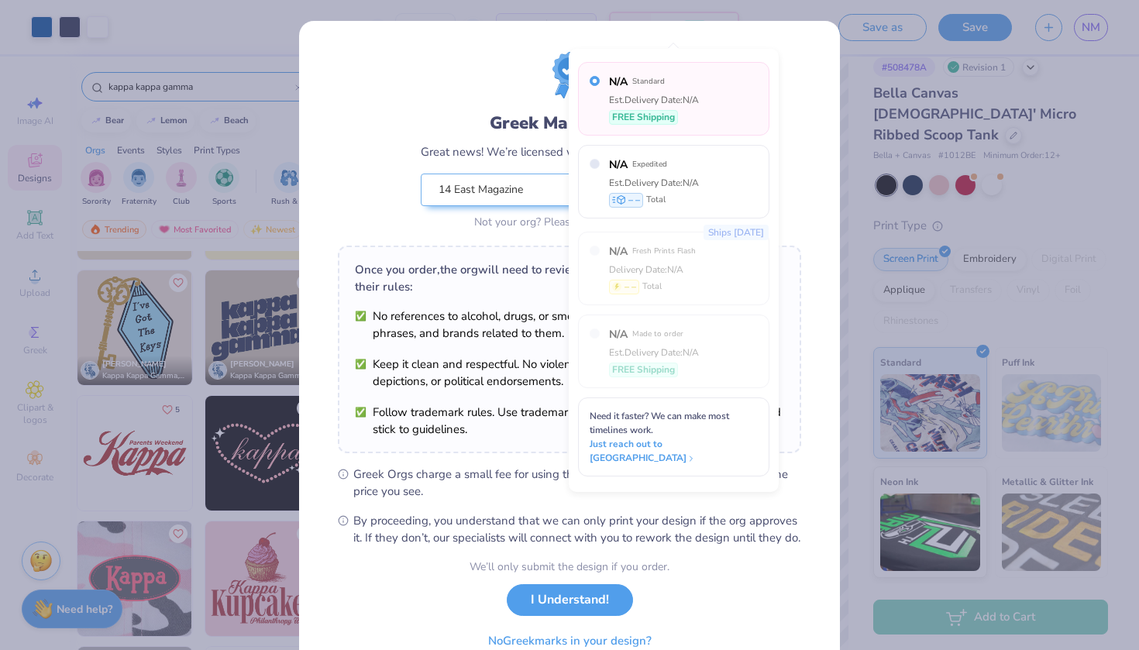
click at [822, 156] on div "Greek Marks Found Great news! We’re licensed with over 140 Greek Orgs. 🥳 14 Eas…" at bounding box center [569, 354] width 541 height 666
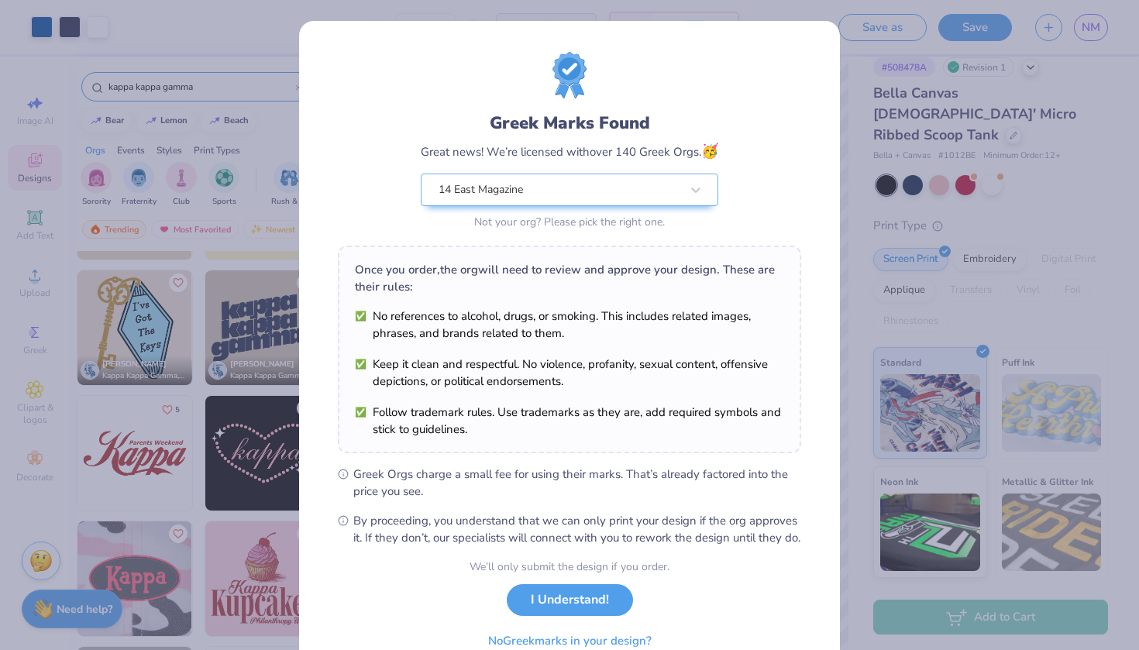
click at [874, 125] on body "Art colors – – Per Item – – Total Est. Delivery N/A FREE Design Title hi Save a…" at bounding box center [569, 325] width 1139 height 650
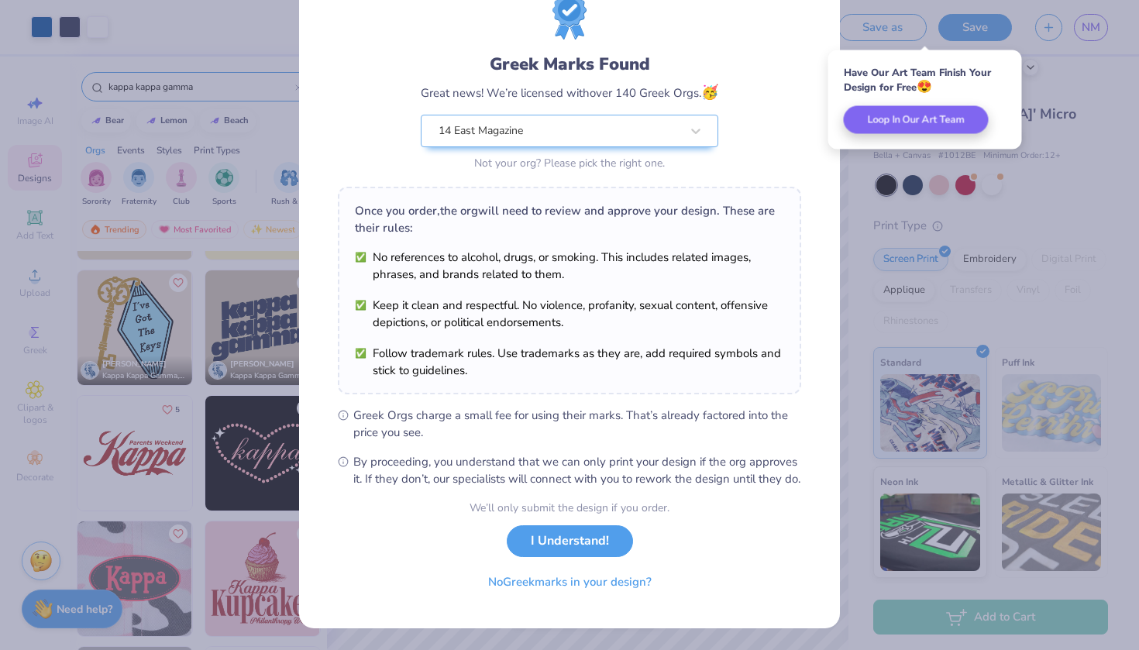
scroll to position [70, 0]
click at [603, 550] on button "I Understand!" at bounding box center [570, 537] width 126 height 32
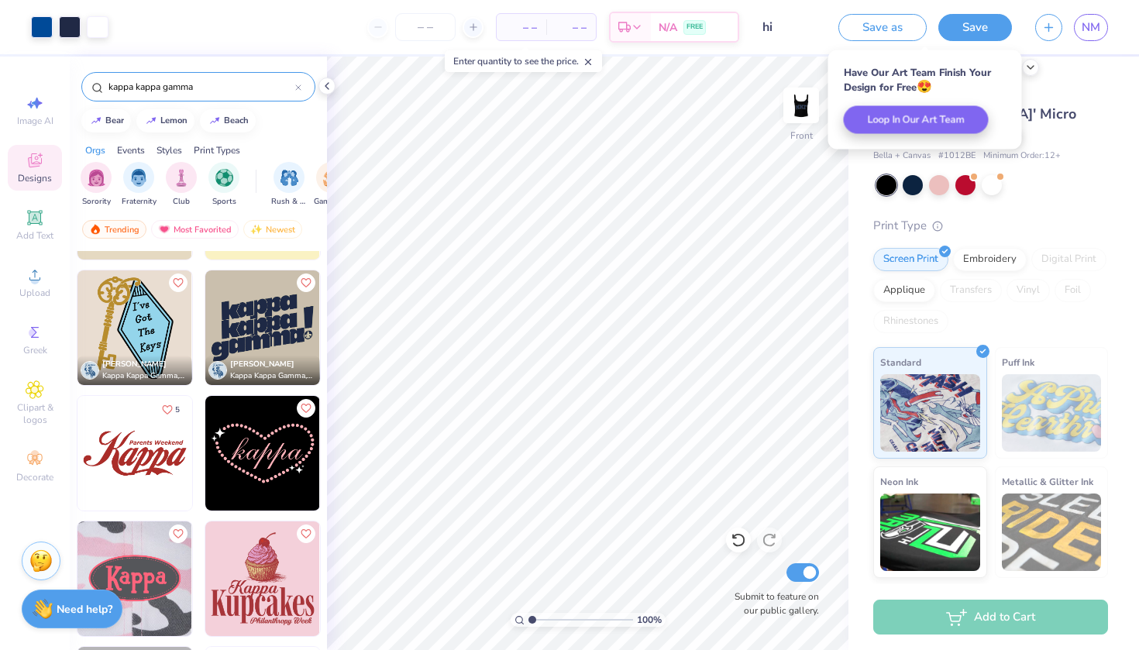
scroll to position [0, 0]
click at [438, 22] on input "number" at bounding box center [425, 27] width 60 height 28
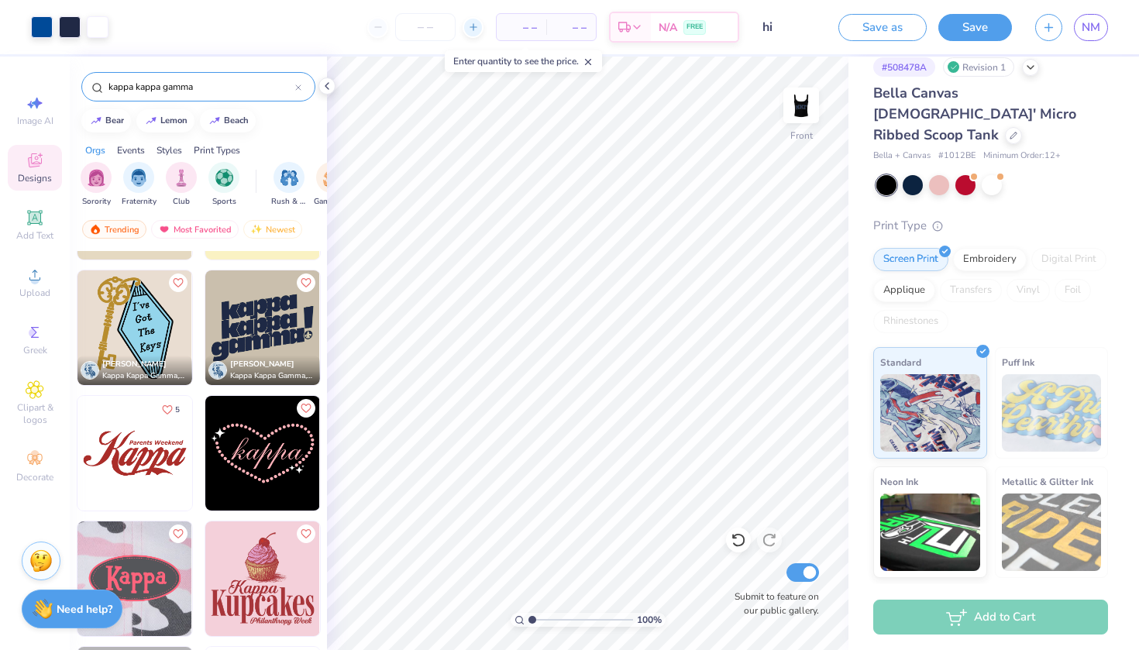
click at [472, 27] on line at bounding box center [472, 27] width 6 height 0
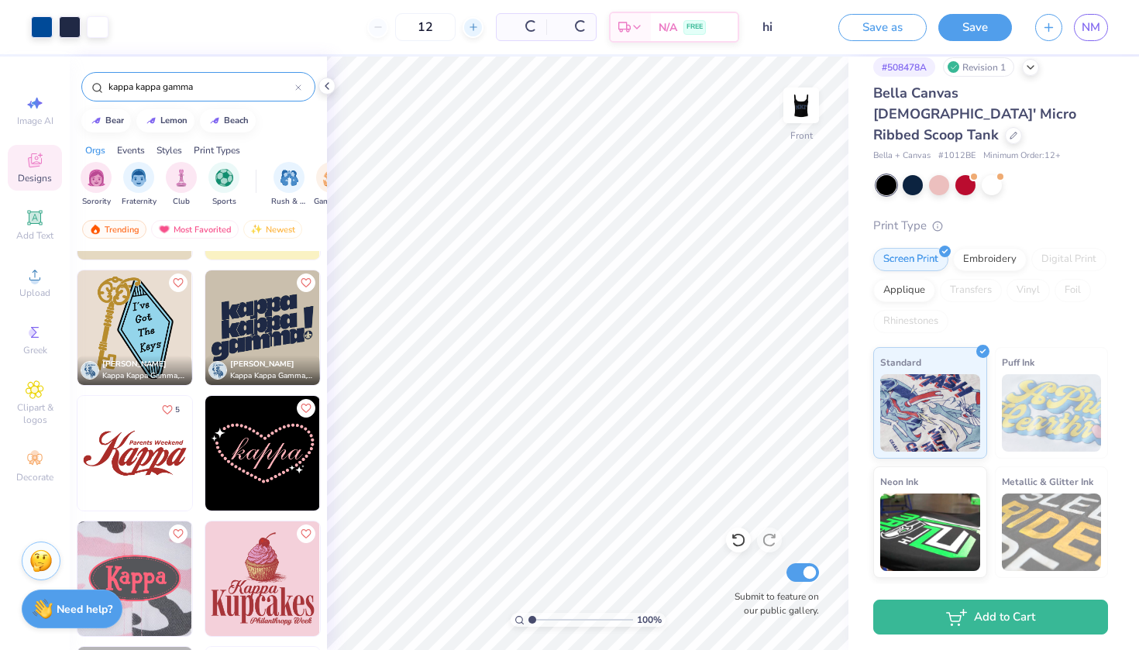
click at [475, 27] on line at bounding box center [472, 27] width 6 height 0
click at [383, 27] on input "13" at bounding box center [373, 27] width 60 height 28
click at [358, 31] on div "13" at bounding box center [373, 27] width 116 height 28
click at [331, 29] on icon at bounding box center [326, 27] width 11 height 11
type input "12"
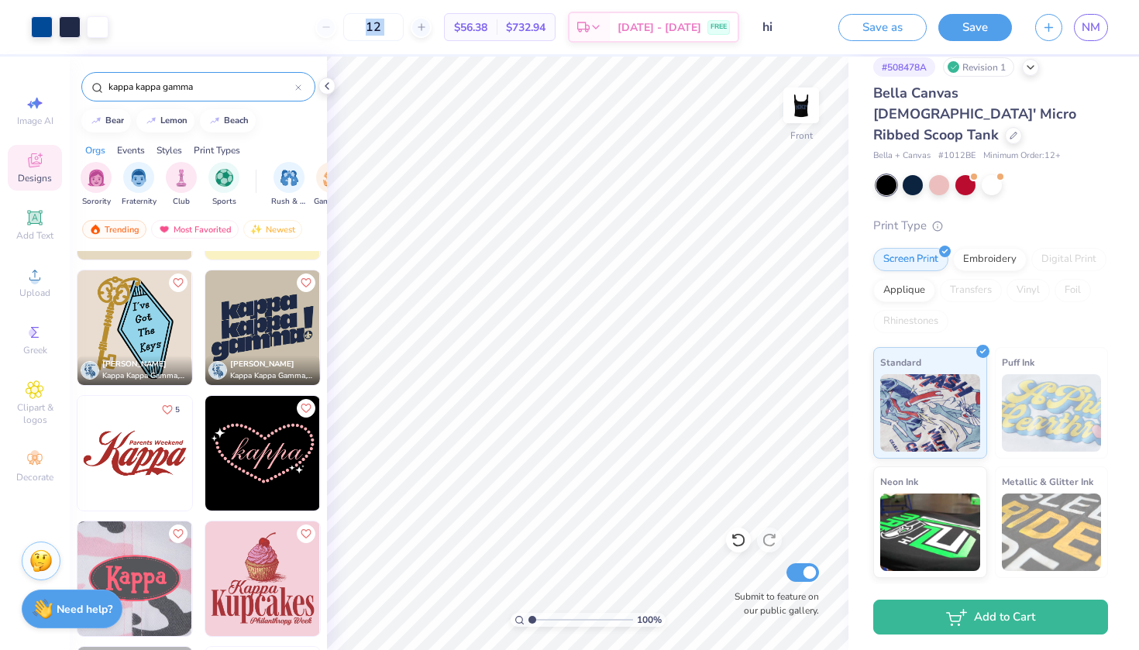
click at [347, 29] on div "12" at bounding box center [373, 27] width 116 height 28
click at [347, 29] on div "12 $57.90 Per Item $694.80 Total Est. Delivery Aug 28 - 31 FREE" at bounding box center [429, 27] width 619 height 54
click at [347, 29] on div "12" at bounding box center [373, 27] width 116 height 28
click at [317, 30] on div "12 $57.90 Per Item $694.80 Total Est. Delivery Aug 28 - 31 FREE" at bounding box center [429, 27] width 619 height 54
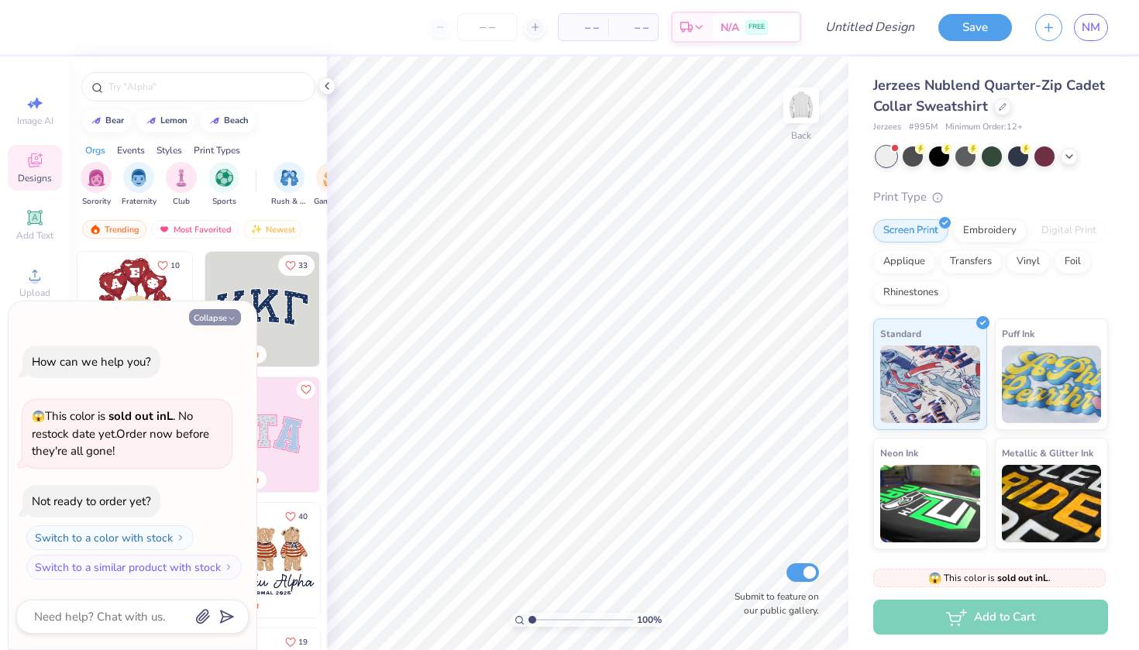
click at [223, 316] on button "Collapse" at bounding box center [215, 317] width 52 height 16
type textarea "x"
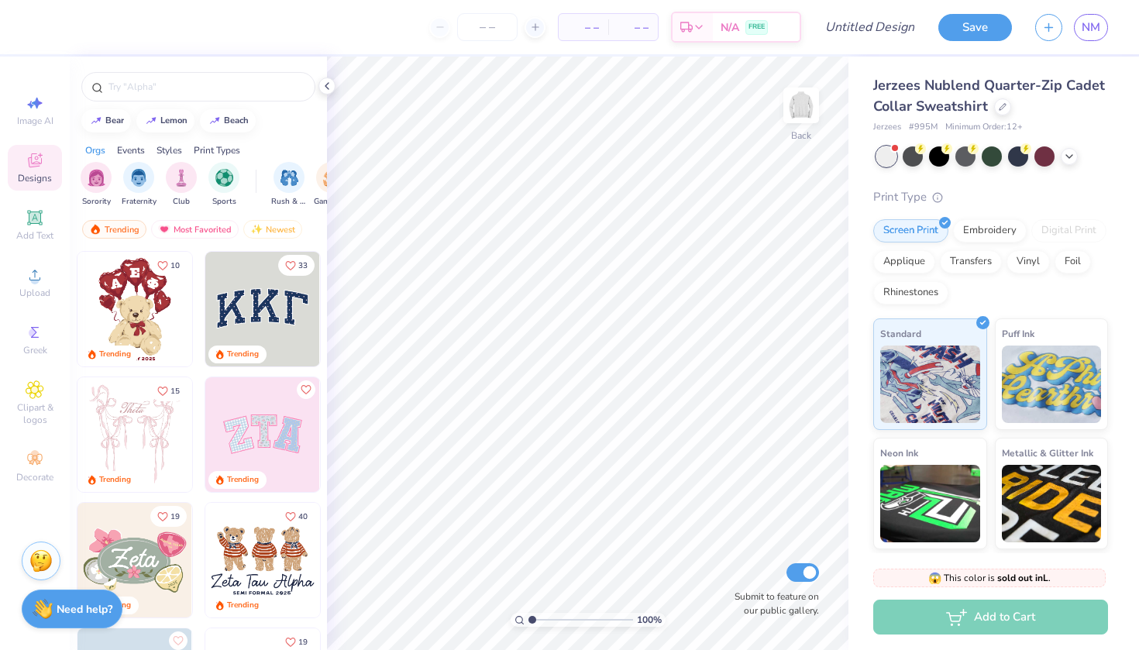
click at [260, 302] on img at bounding box center [262, 309] width 115 height 115
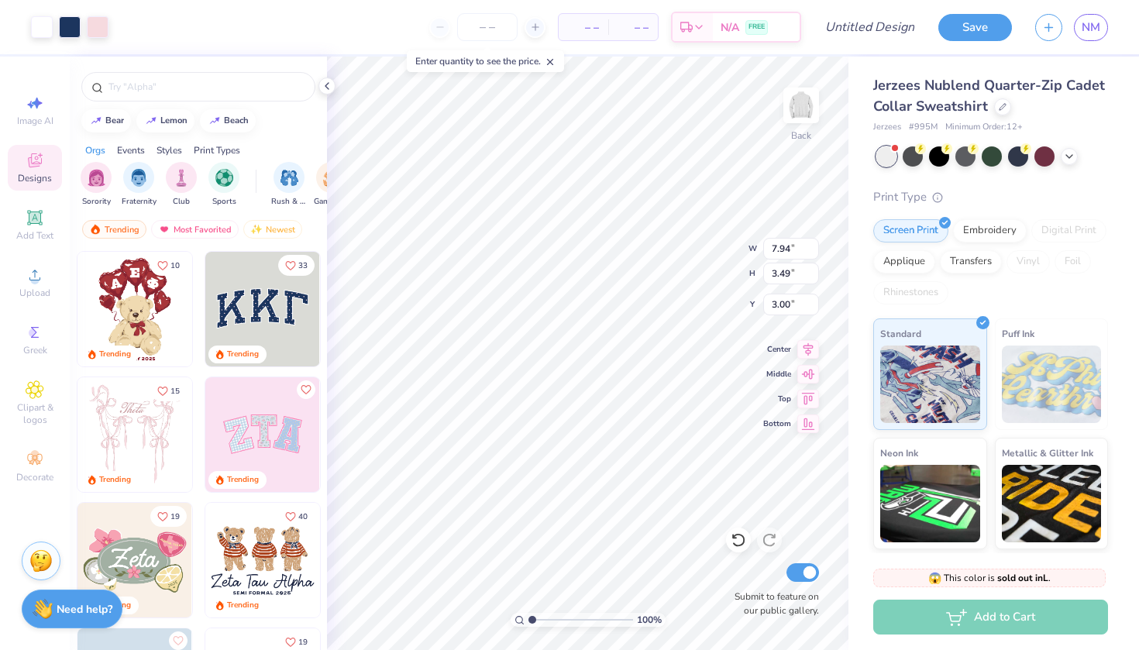
type input "6.58"
type input "2.89"
type input "3.84"
click at [803, 114] on img at bounding box center [801, 105] width 62 height 62
click at [246, 312] on img at bounding box center [262, 309] width 115 height 115
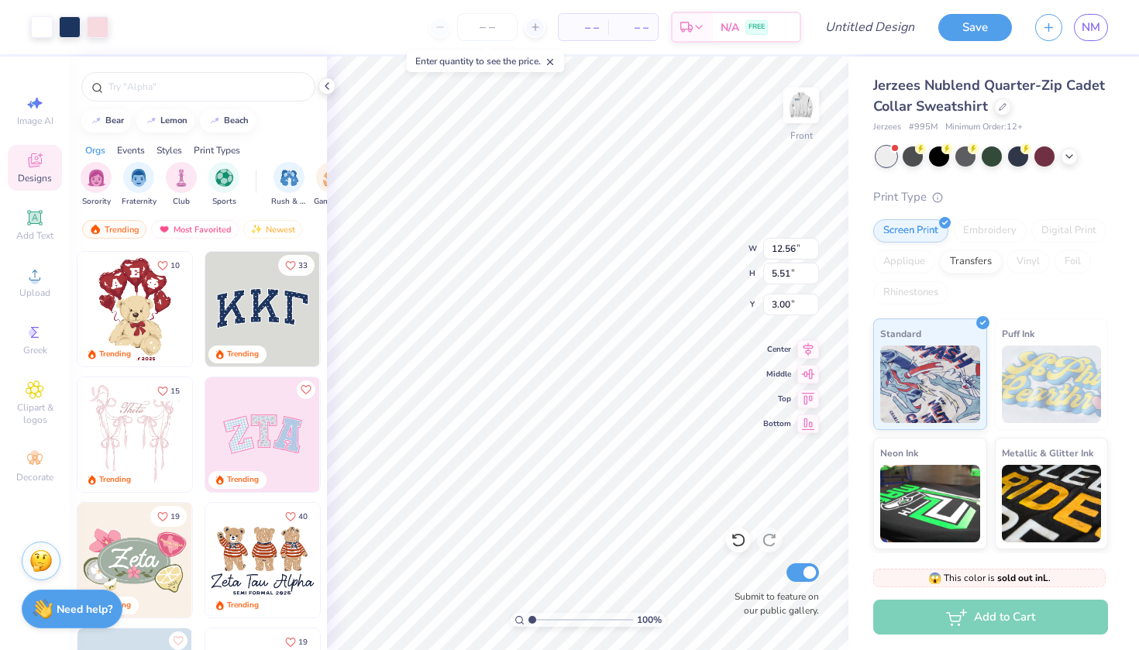
type input "8.01"
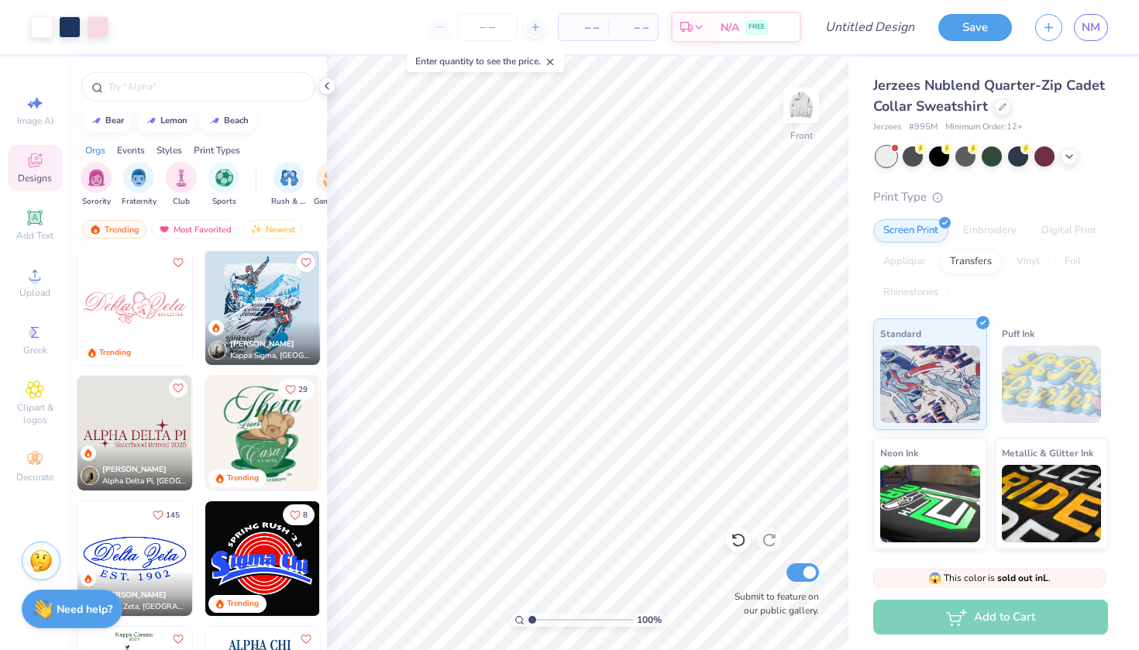
scroll to position [2448, 0]
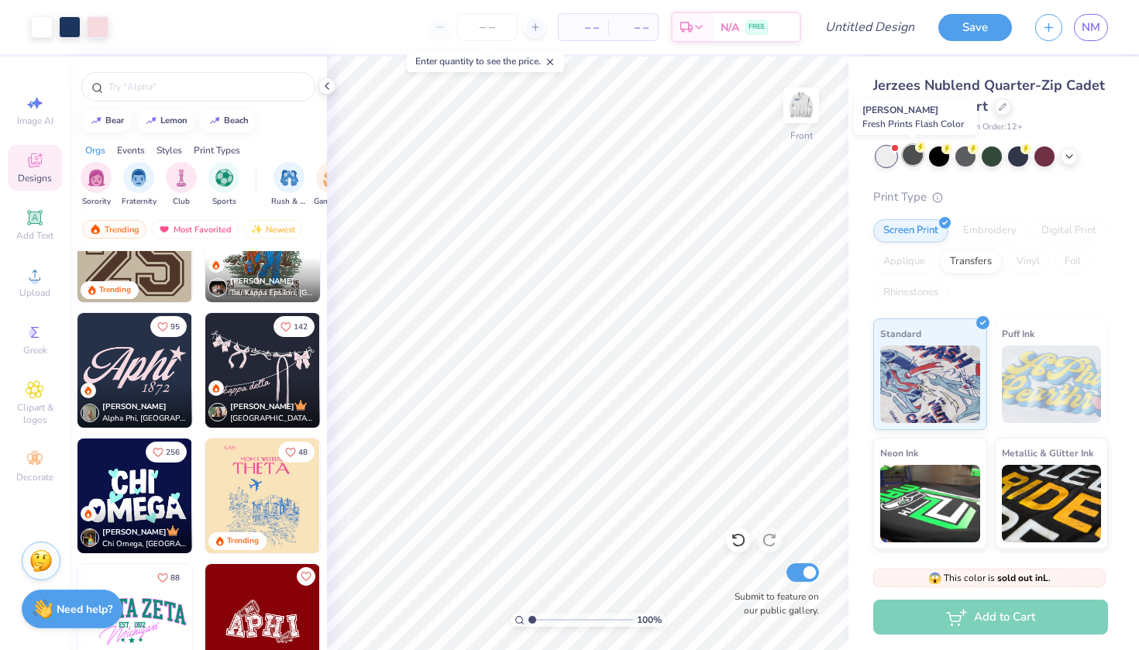
click at [913, 154] on div at bounding box center [912, 155] width 20 height 20
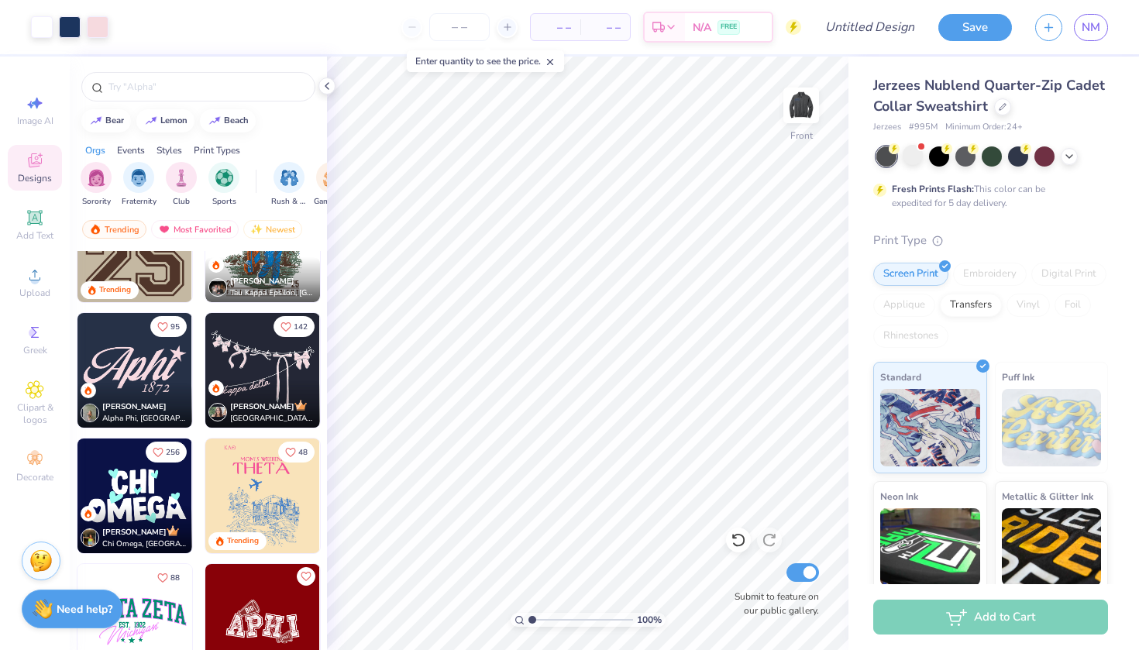
click at [888, 155] on div at bounding box center [886, 156] width 20 height 20
click at [919, 155] on div at bounding box center [912, 155] width 20 height 20
type textarea "x"
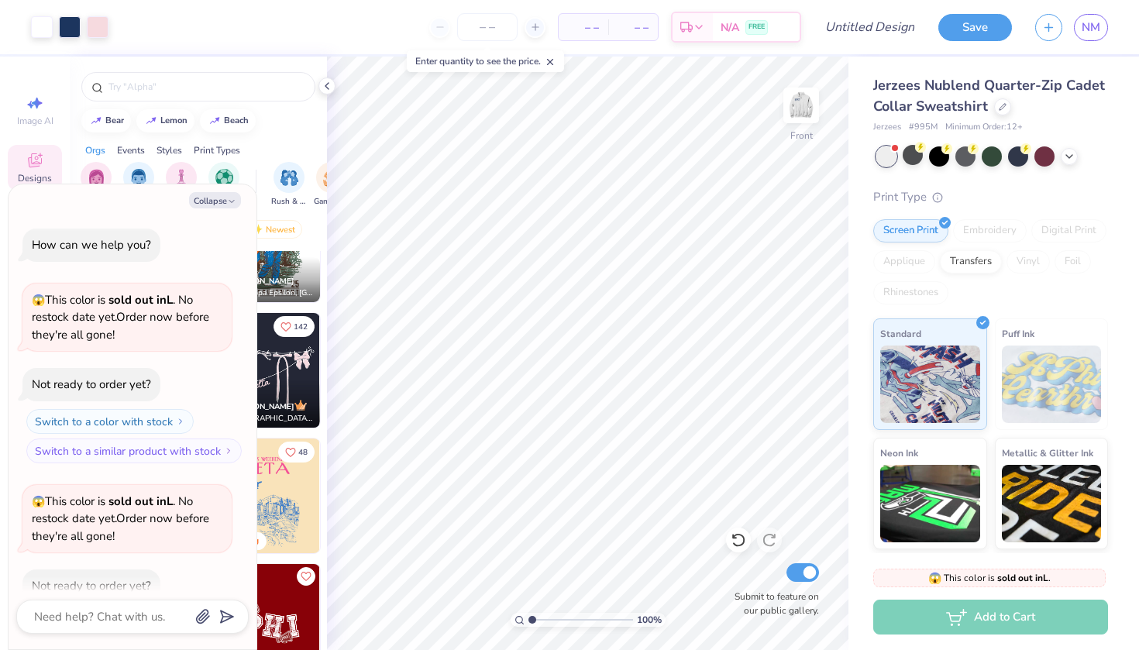
scroll to position [0, 0]
click at [472, 23] on input "number" at bounding box center [487, 27] width 60 height 28
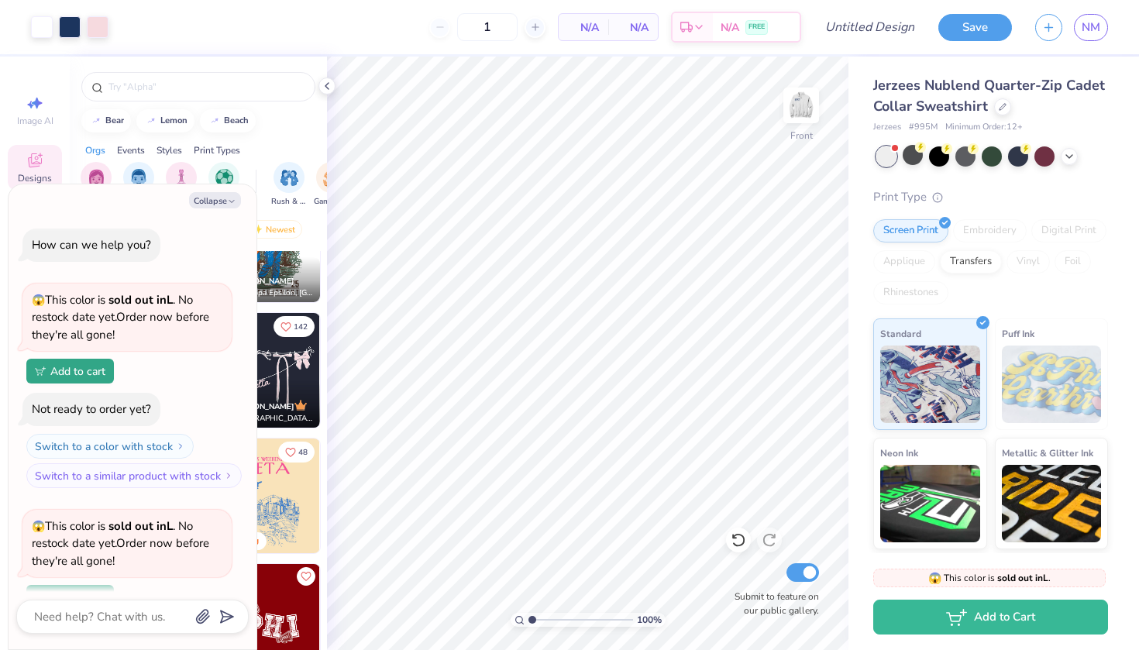
type input "12"
click at [427, 46] on div "12 N/A Per Item N/A Total Est. Delivery N/A FREE" at bounding box center [460, 27] width 681 height 54
click at [229, 200] on icon "button" at bounding box center [231, 201] width 9 height 9
type textarea "x"
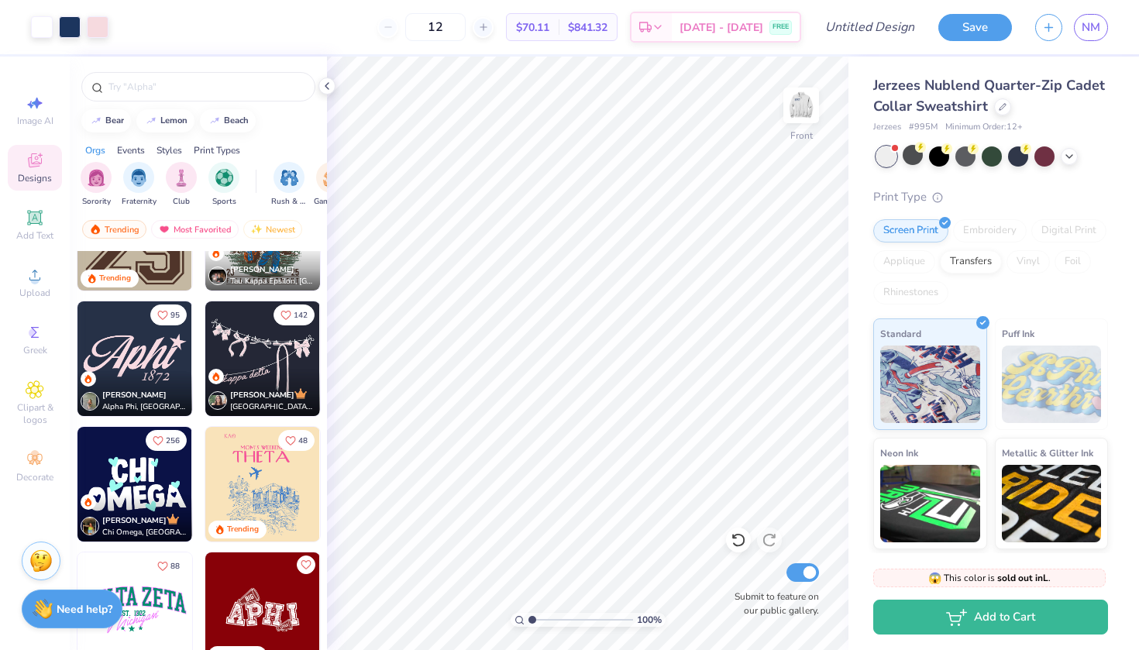
scroll to position [2458, 0]
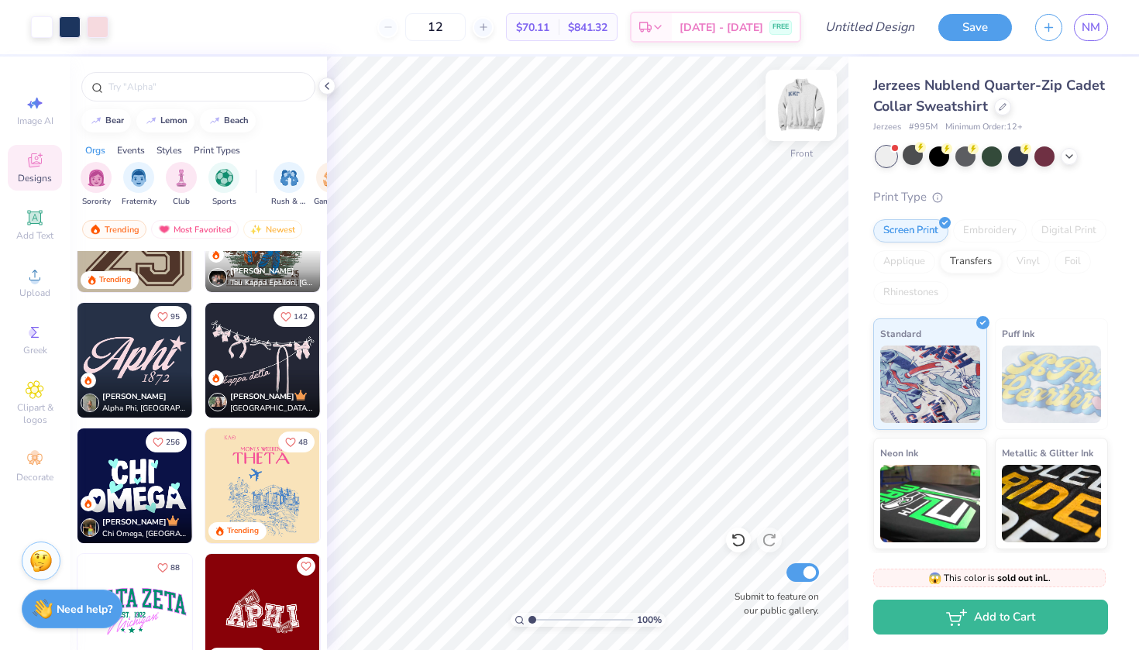
click at [814, 112] on img at bounding box center [801, 105] width 62 height 62
click at [814, 112] on img at bounding box center [800, 105] width 31 height 31
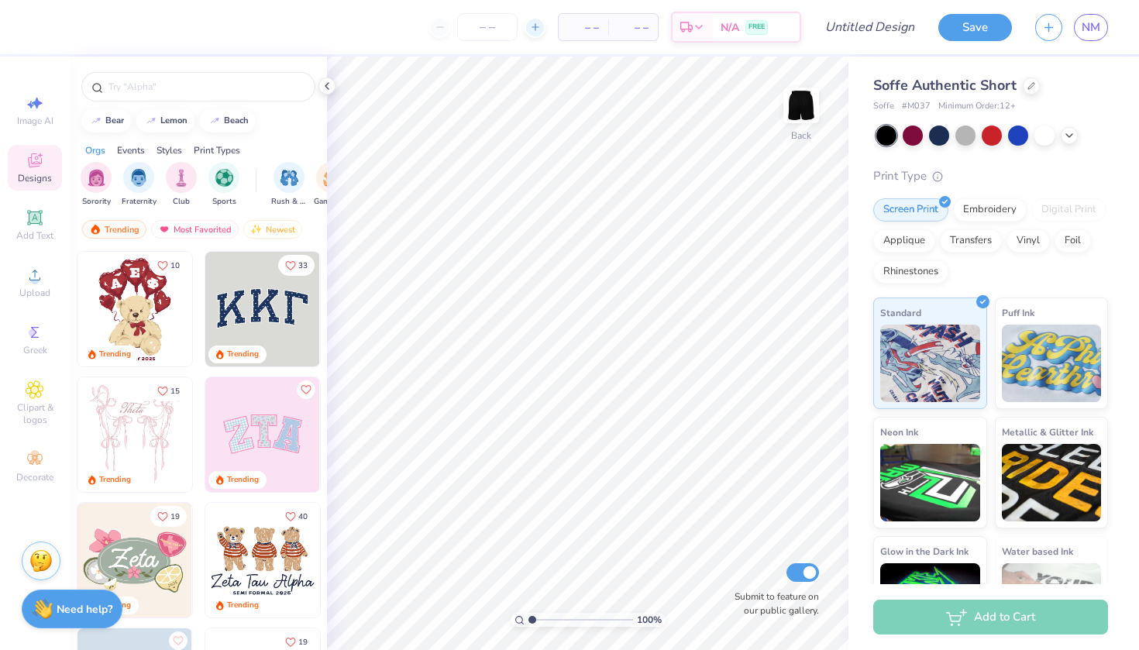
click at [537, 30] on icon at bounding box center [535, 27] width 11 height 11
type input "12"
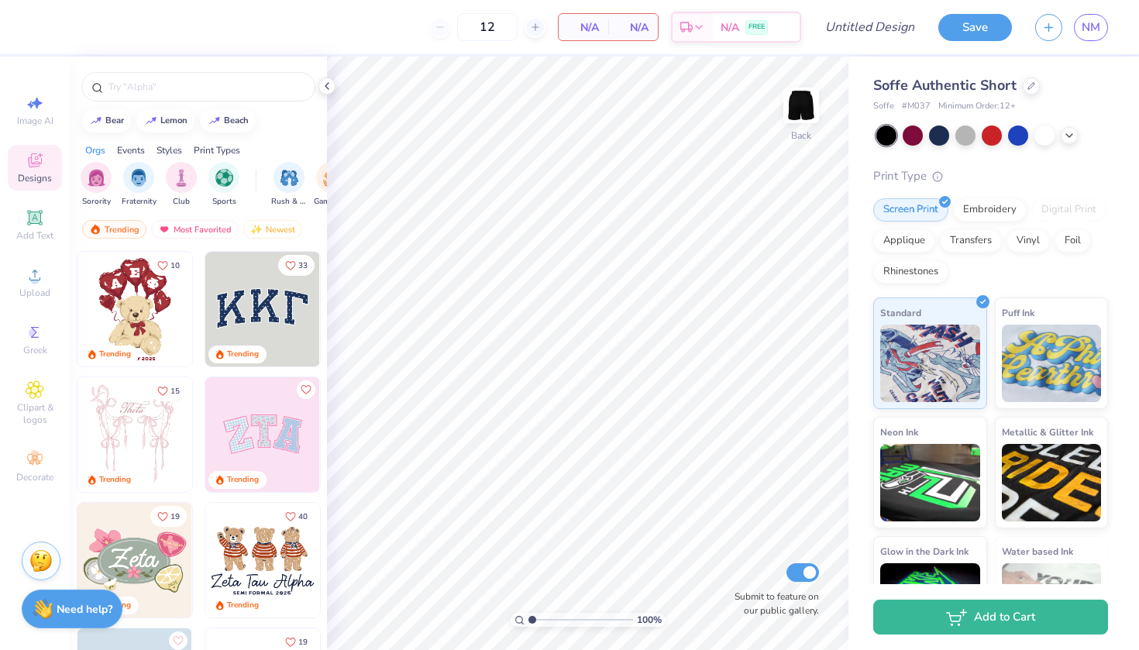
click at [239, 319] on img at bounding box center [262, 309] width 115 height 115
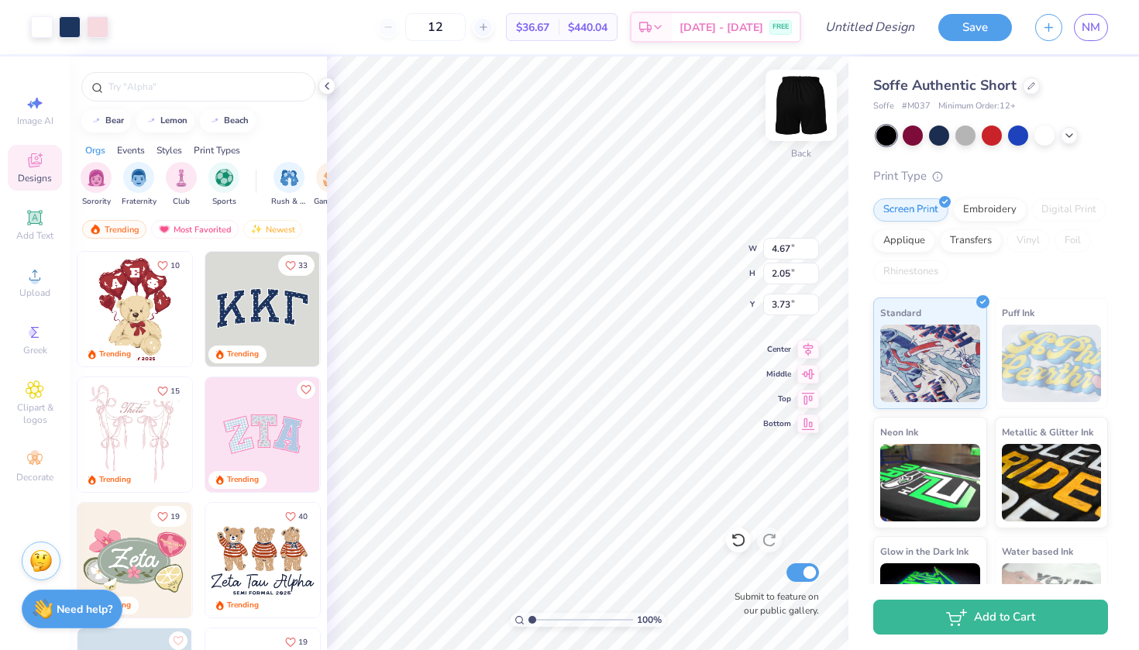
click at [805, 98] on img at bounding box center [801, 105] width 62 height 62
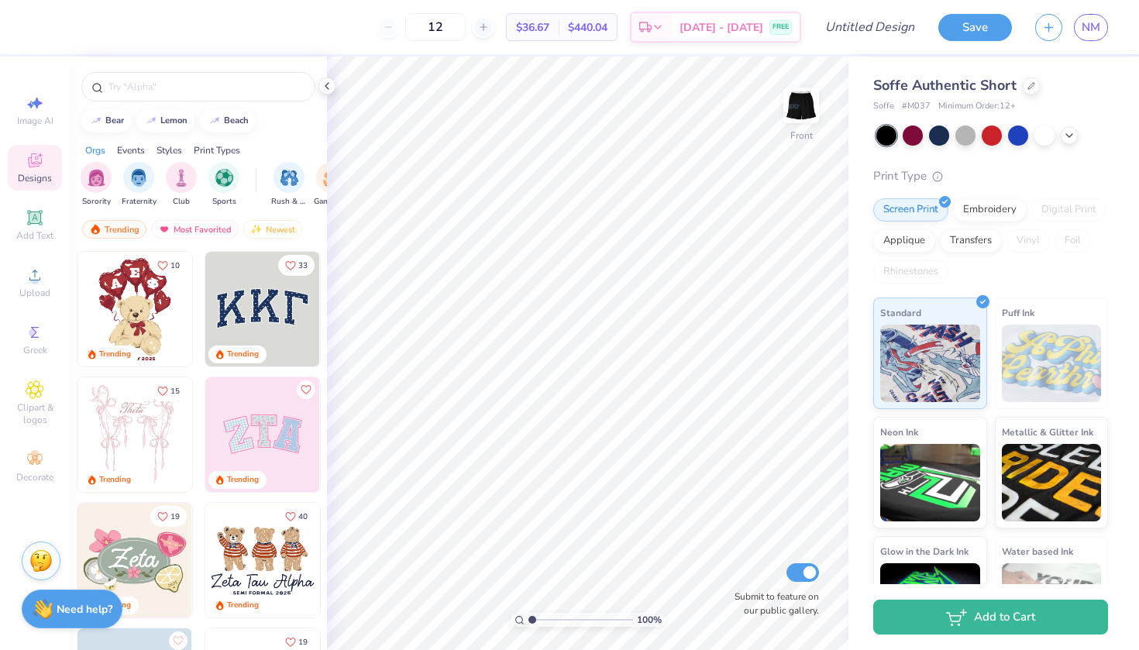
click at [249, 327] on img at bounding box center [262, 309] width 115 height 115
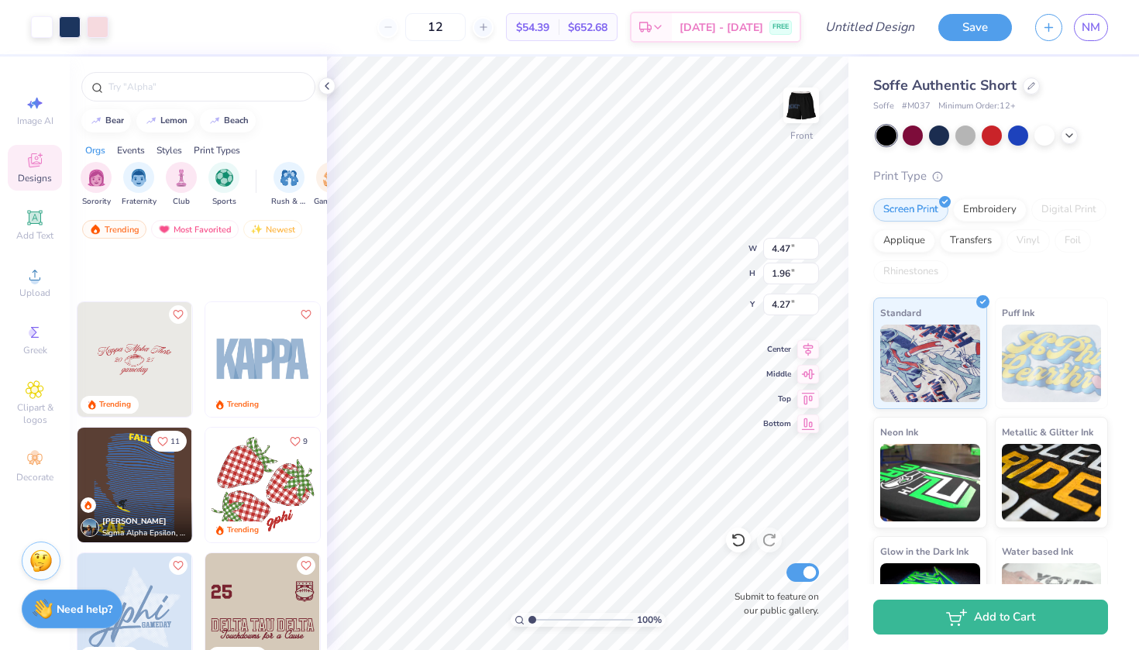
scroll to position [2166, 0]
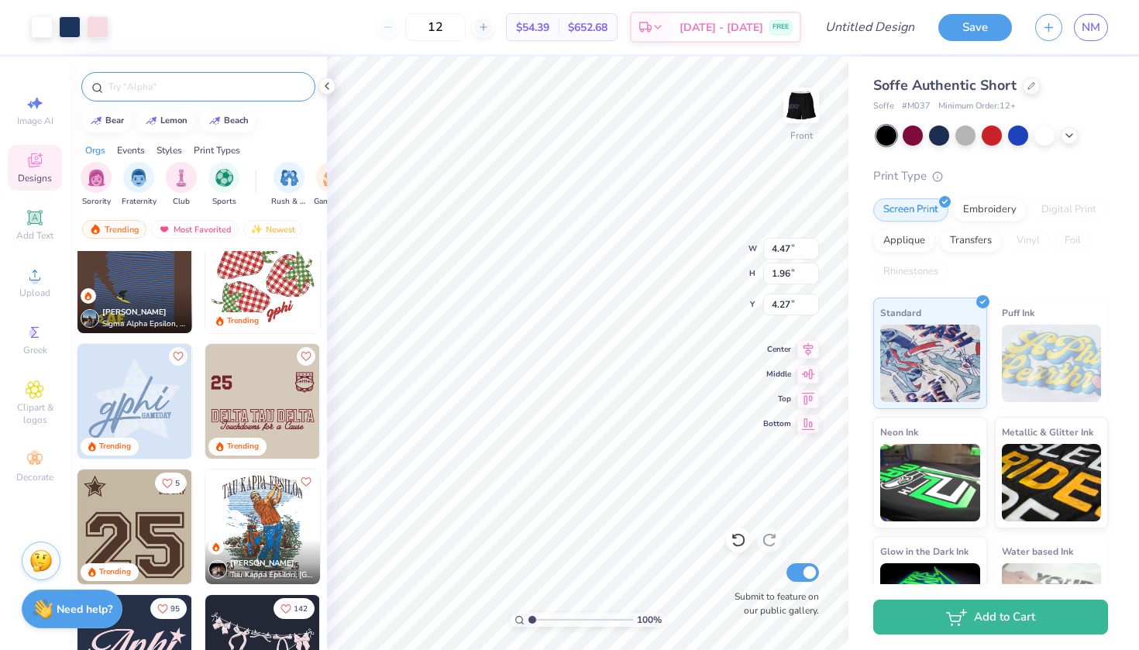
click at [222, 88] on input "text" at bounding box center [206, 86] width 198 height 15
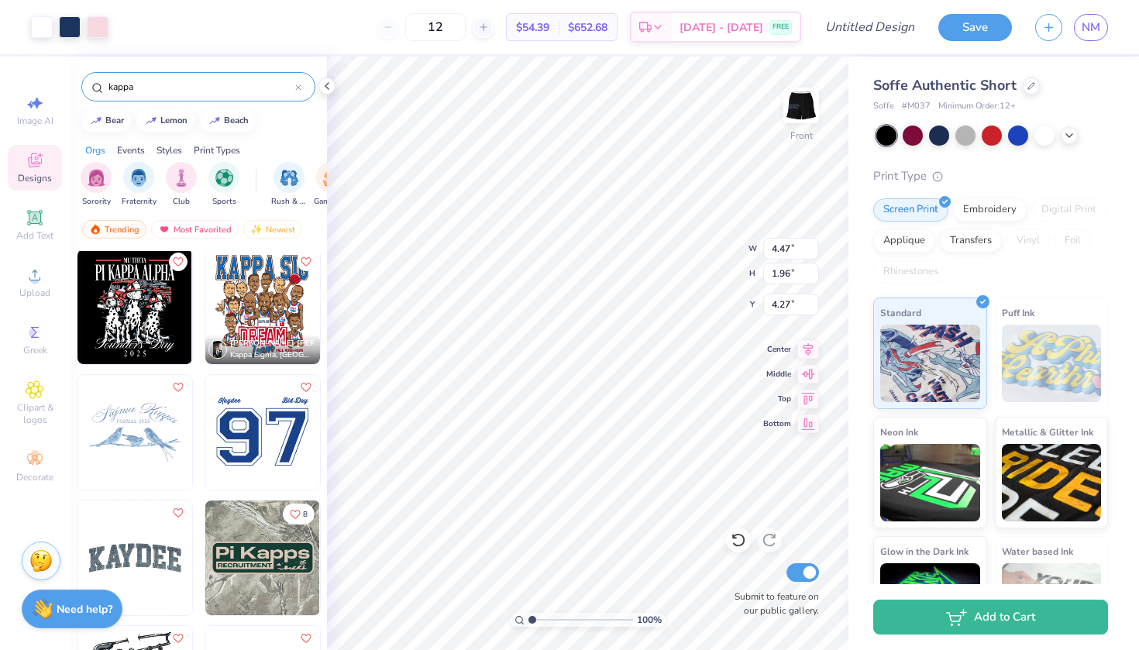
scroll to position [3018, 0]
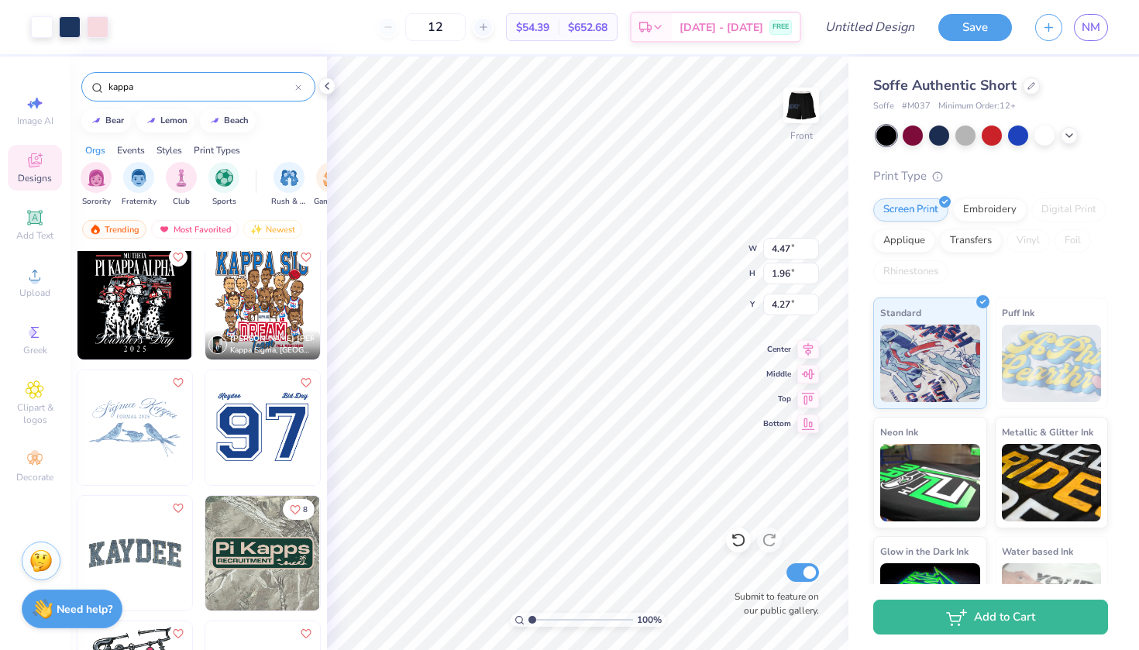
drag, startPoint x: 147, startPoint y: 90, endPoint x: 134, endPoint y: 90, distance: 13.2
click at [136, 90] on input "kappa" at bounding box center [201, 86] width 188 height 15
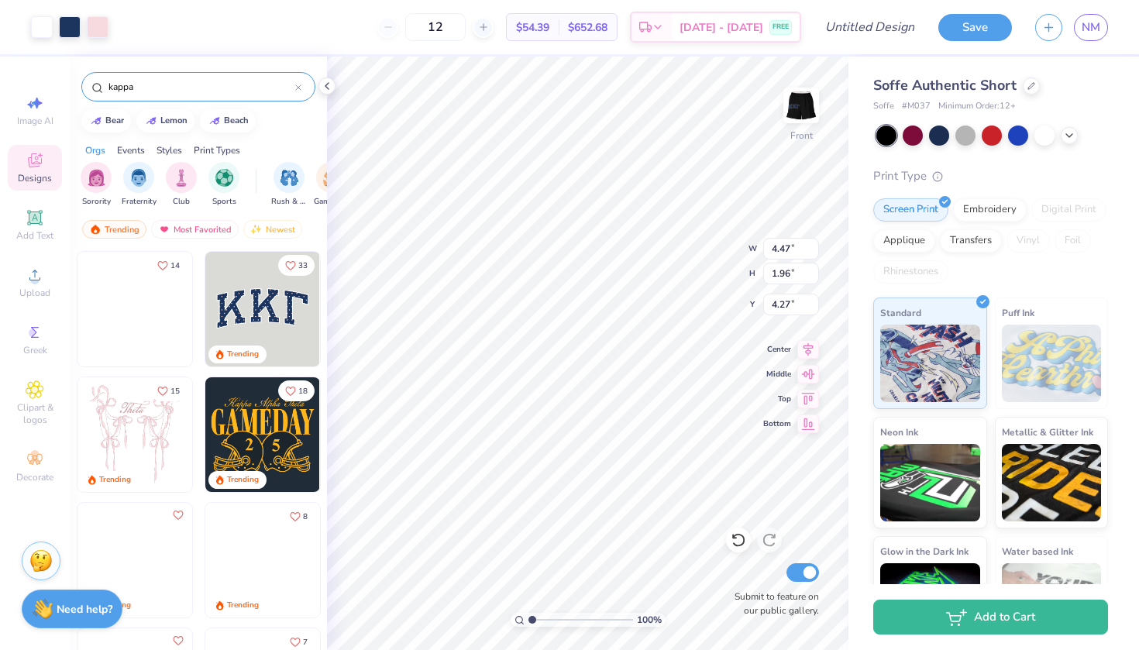
drag, startPoint x: 132, startPoint y: 90, endPoint x: 111, endPoint y: 82, distance: 22.3
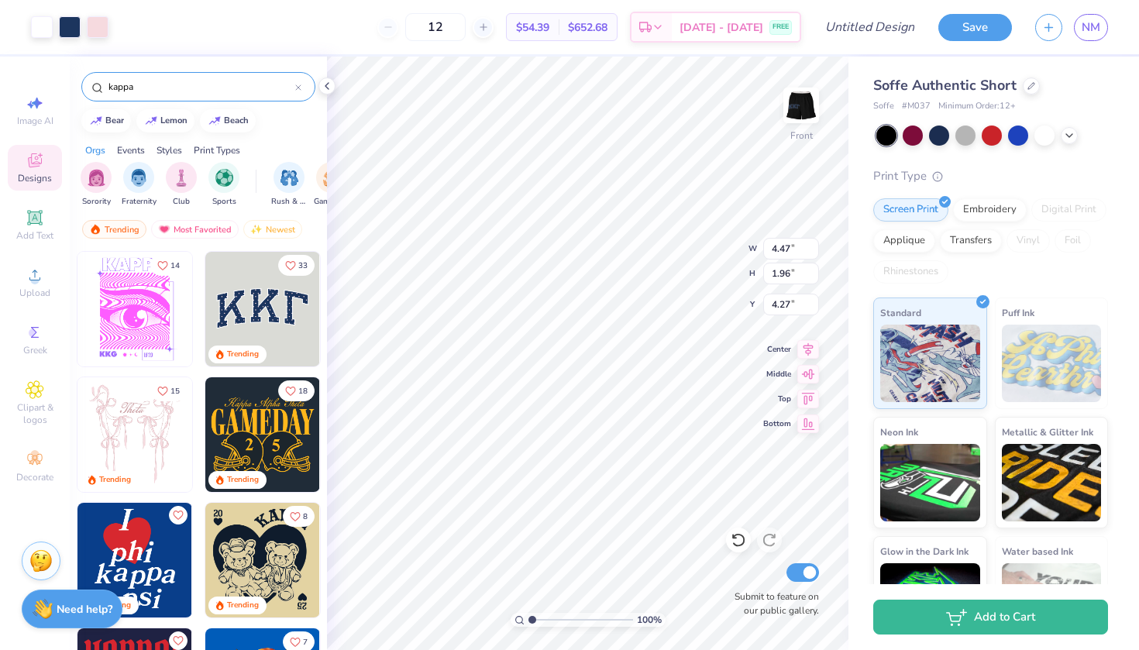
click at [110, 82] on input "kappa" at bounding box center [201, 86] width 188 height 15
type input "kkg"
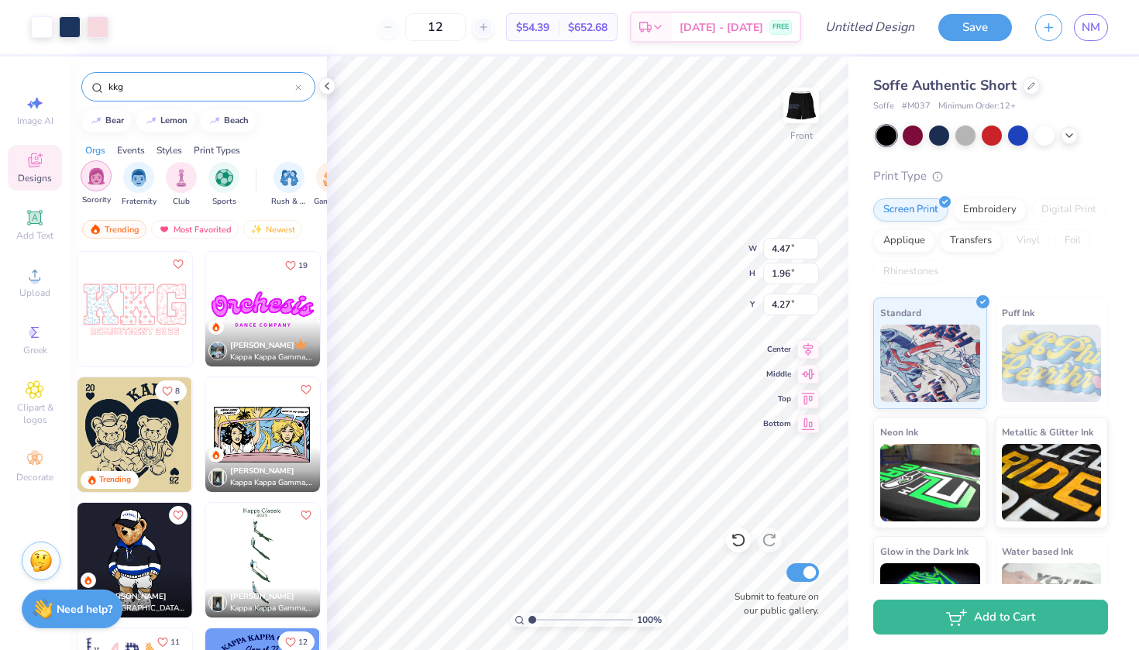
click at [94, 186] on div "filter for Sorority" at bounding box center [96, 175] width 31 height 31
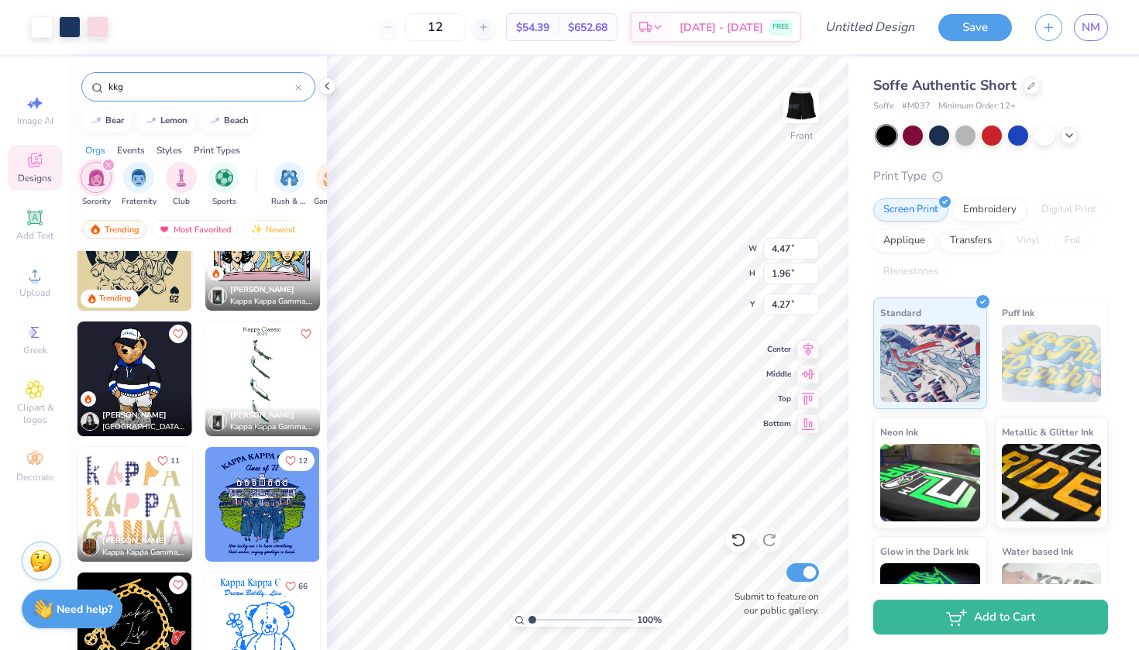
scroll to position [185, 0]
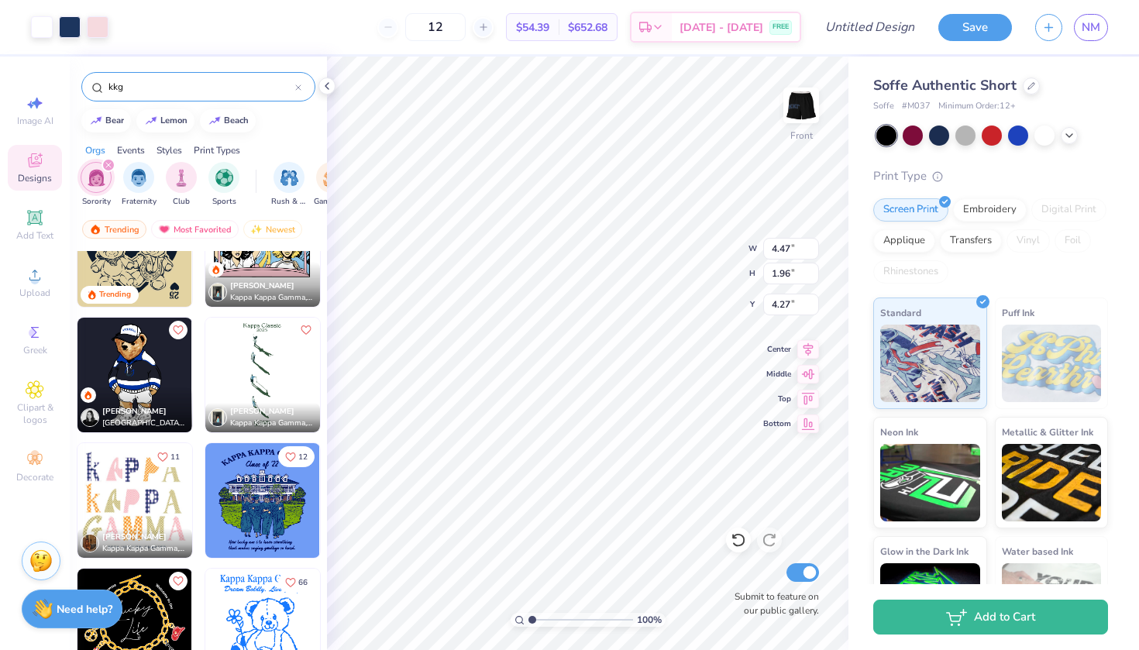
click at [156, 372] on img at bounding box center [134, 375] width 115 height 115
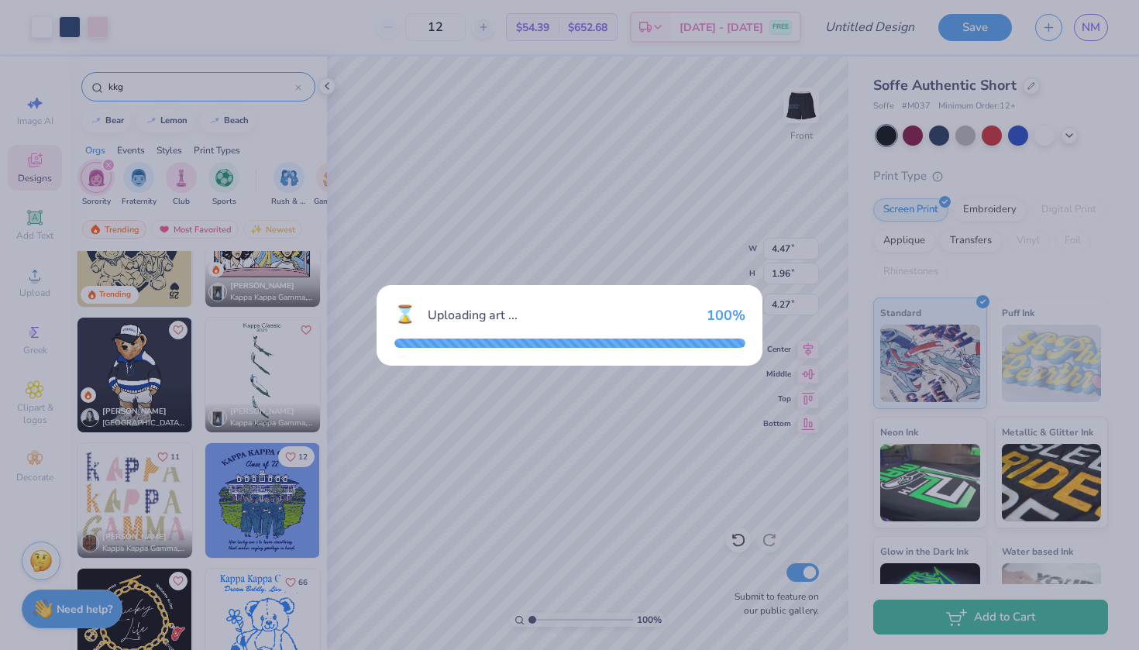
type input "2.22"
type input "4.28"
type input "3.11"
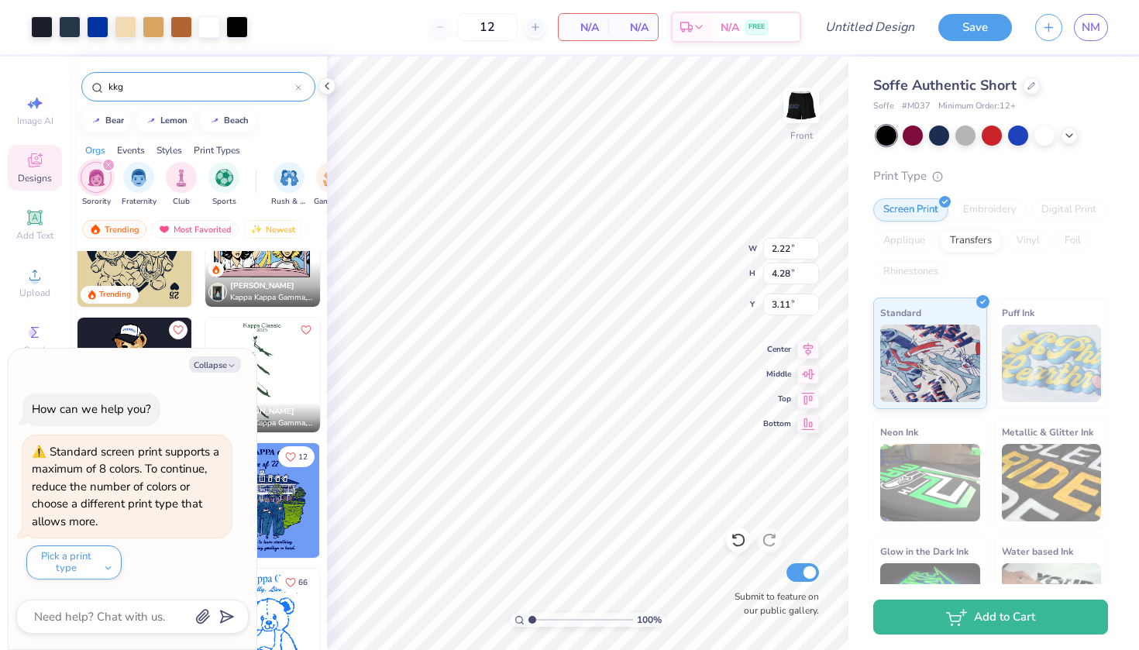
type textarea "x"
